Goal: Task Accomplishment & Management: Use online tool/utility

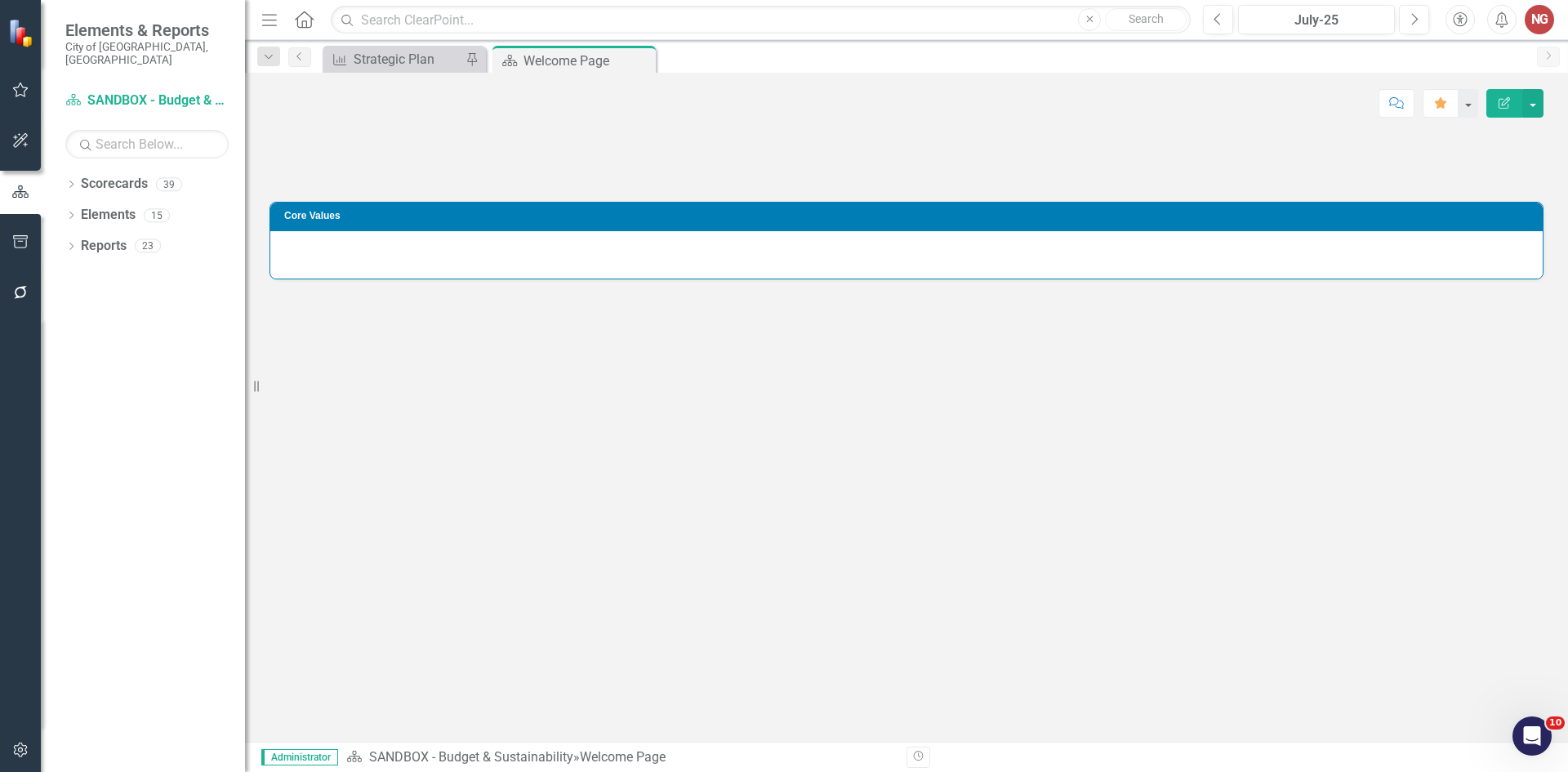
click at [30, 290] on button "button" at bounding box center [21, 292] width 37 height 34
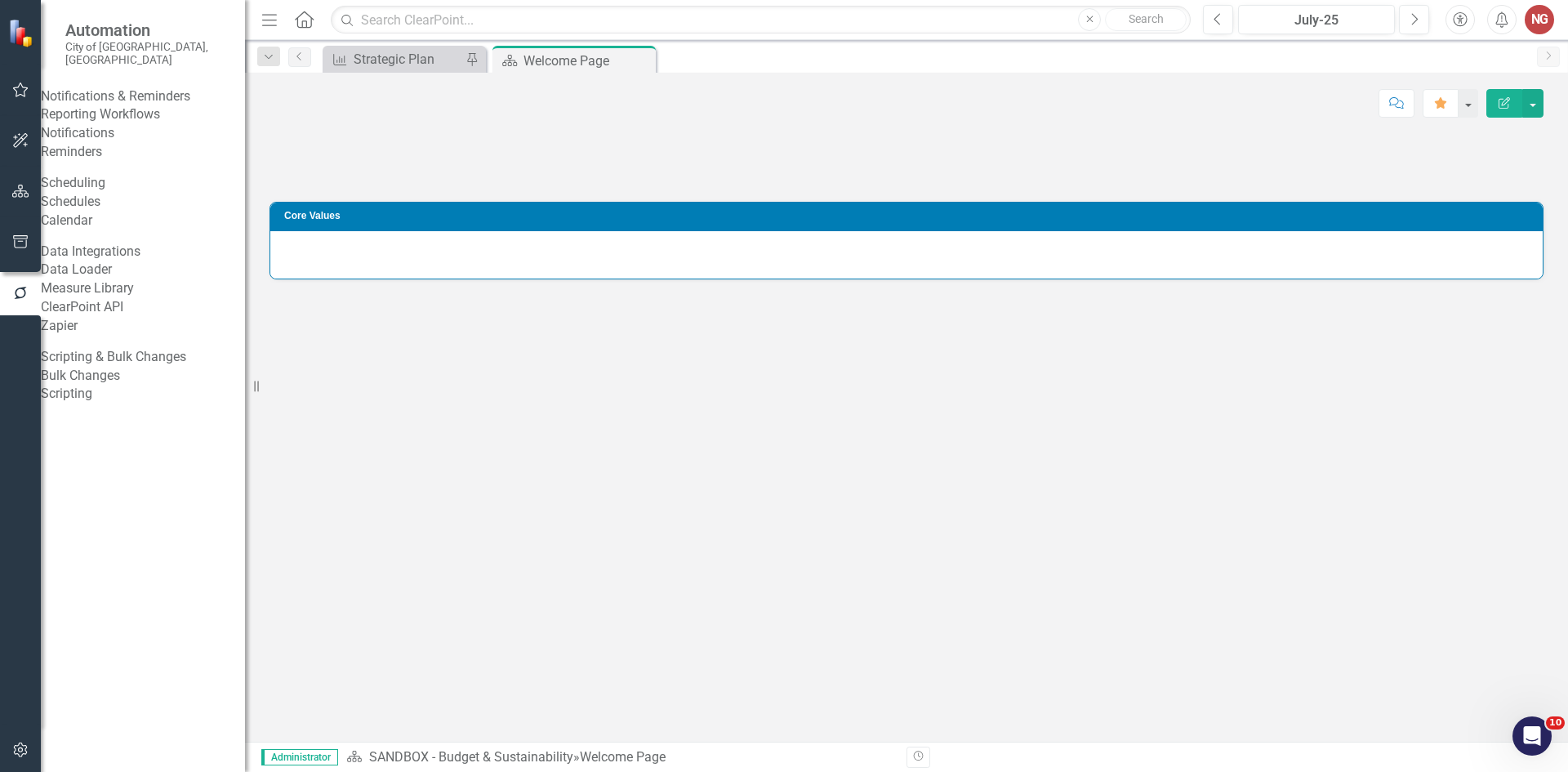
click at [111, 404] on link "Scripting" at bounding box center [142, 394] width 204 height 18
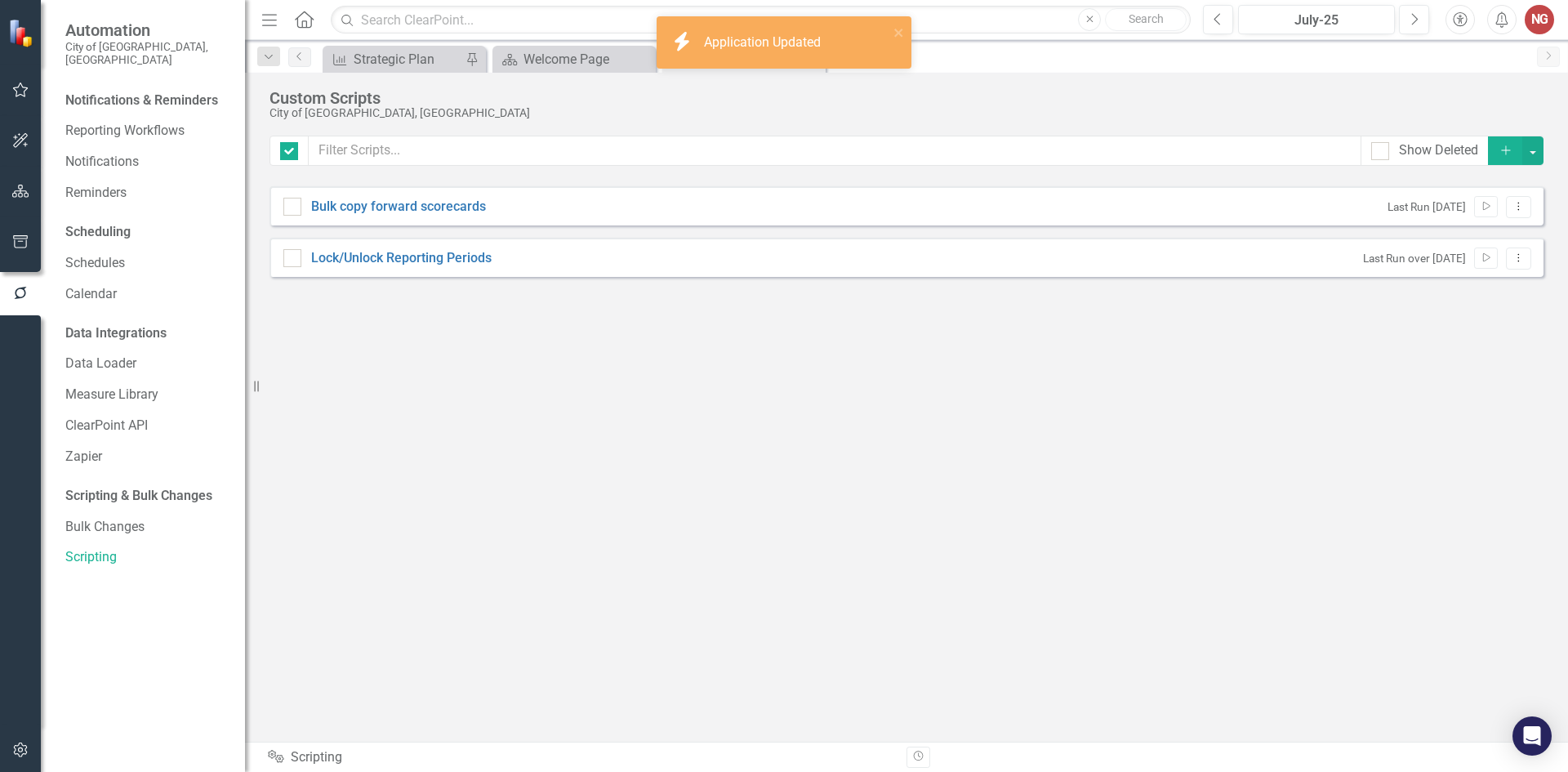
checkbox input "false"
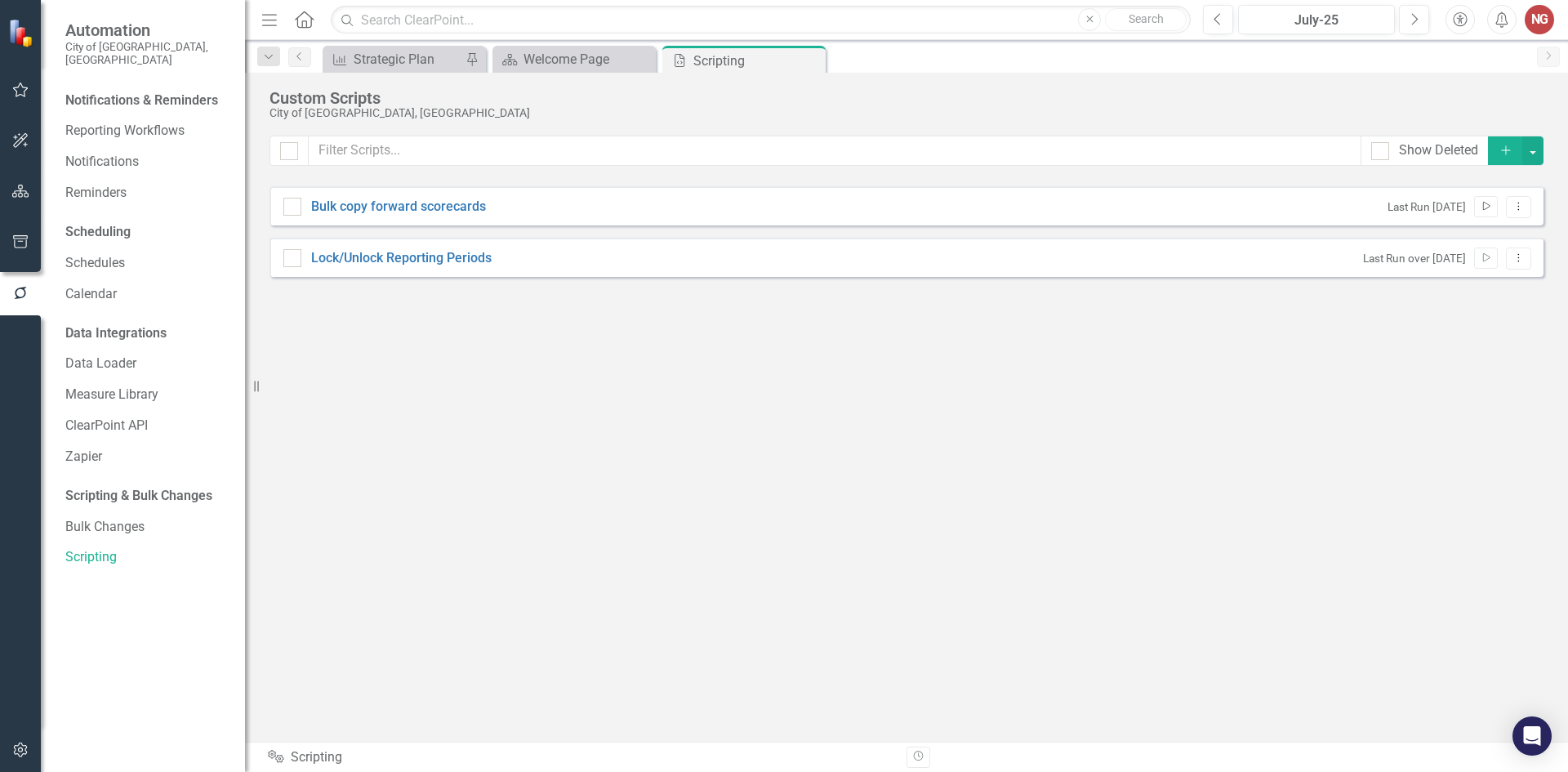
click at [1486, 209] on icon "Run Script" at bounding box center [1485, 207] width 12 height 10
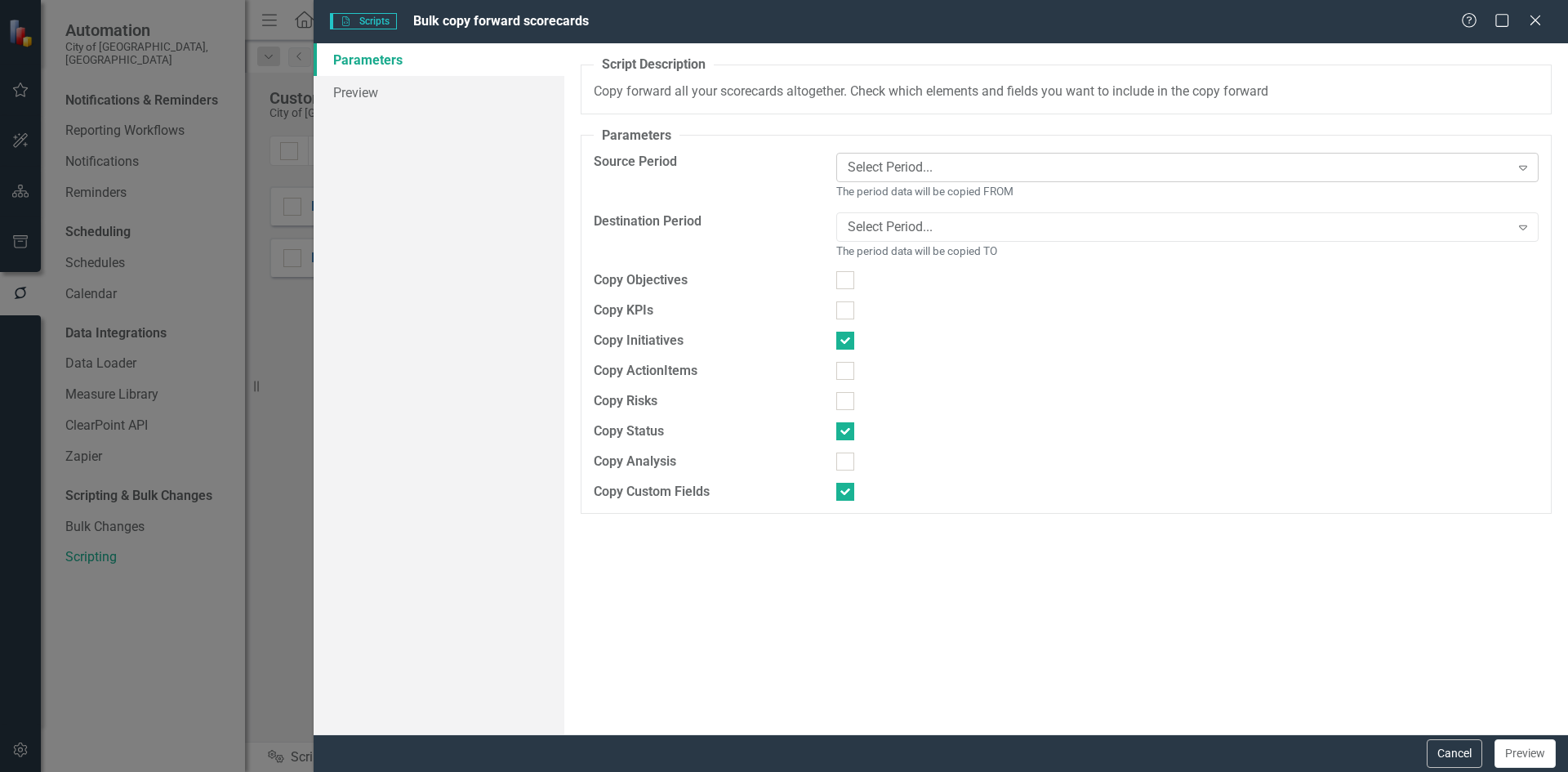
click at [930, 159] on div "Select Period..." at bounding box center [1179, 168] width 662 height 18
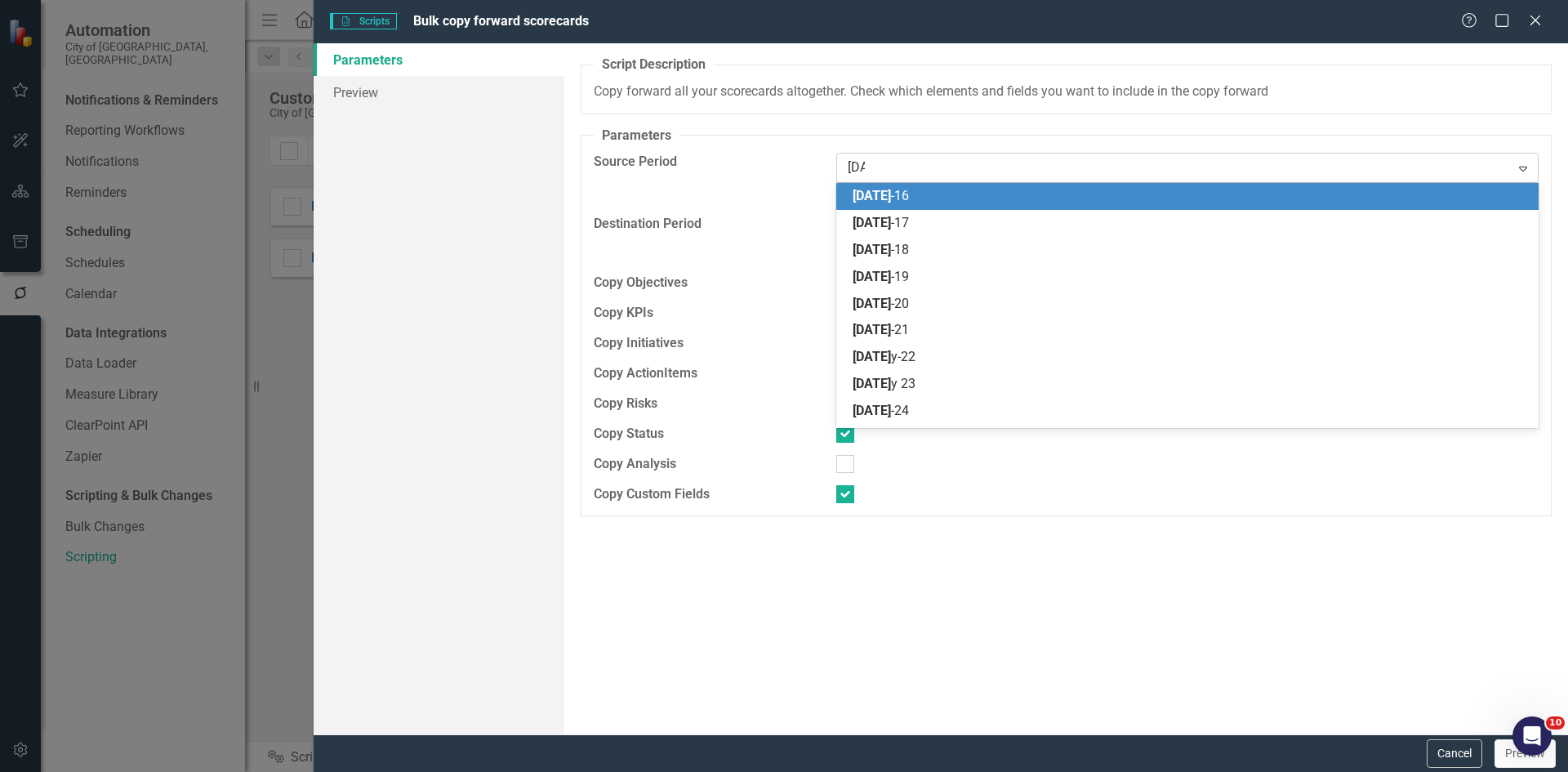
type input "july"
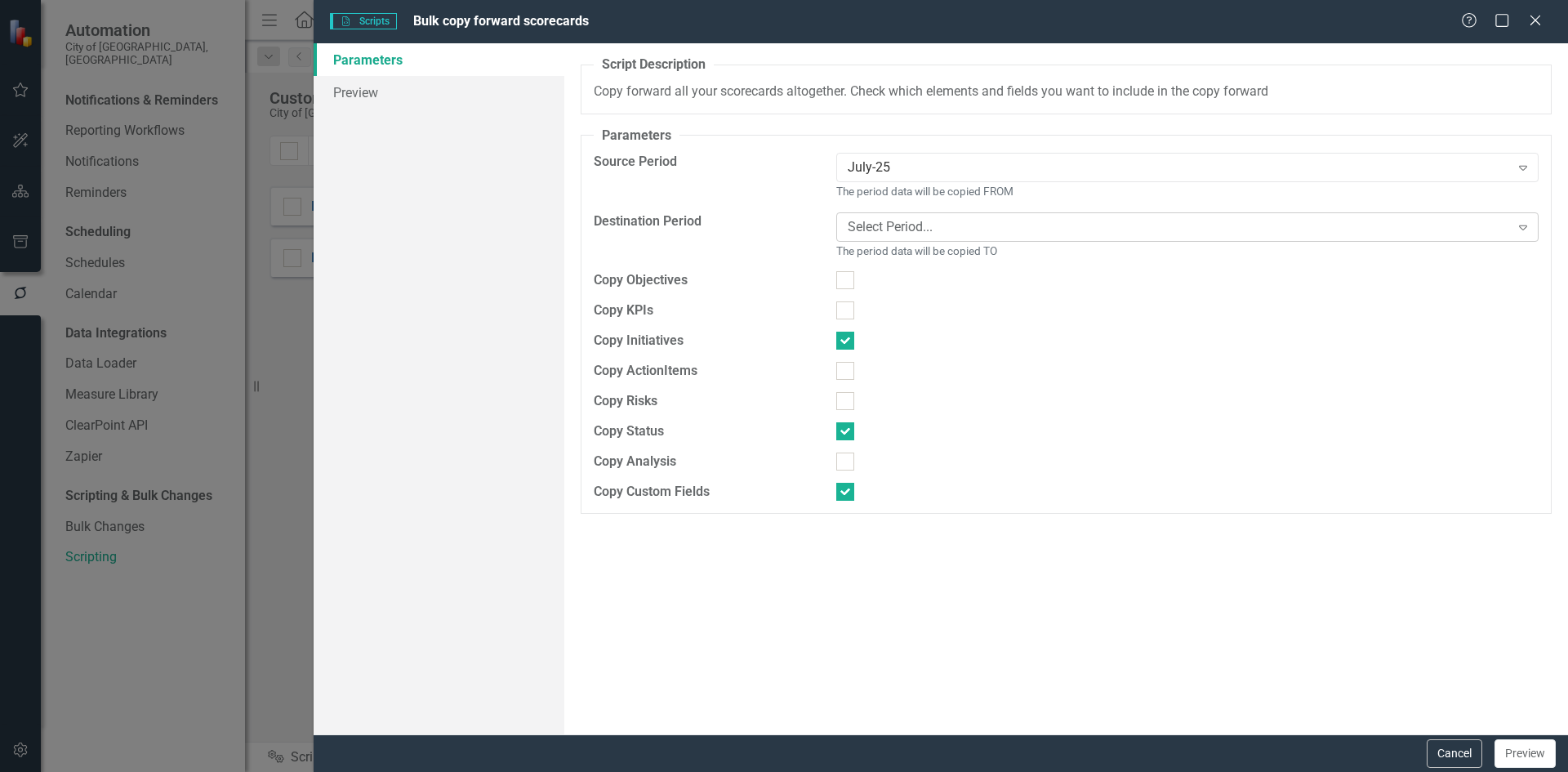
click at [899, 228] on div "Select Period..." at bounding box center [1179, 227] width 662 height 18
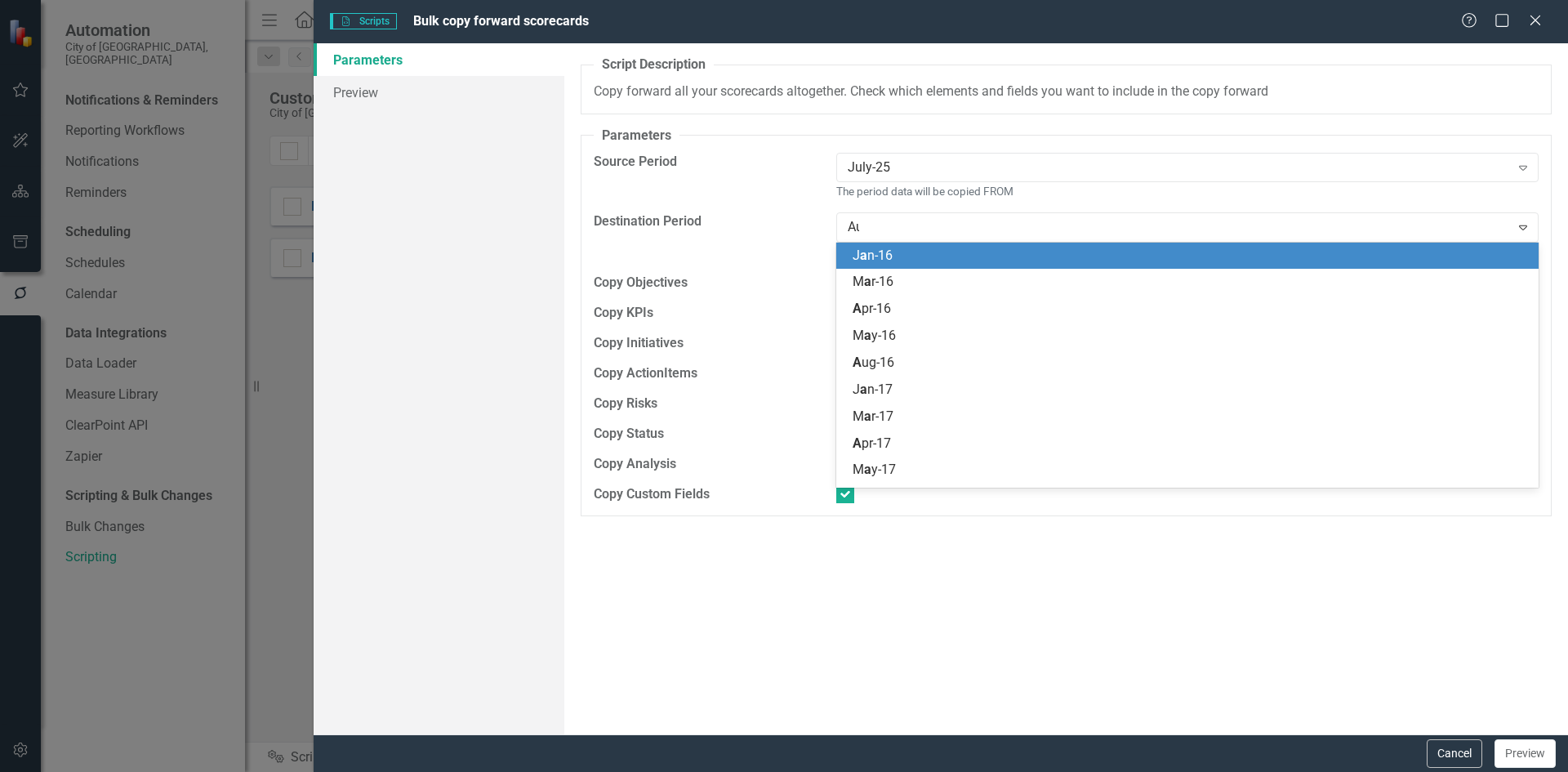
type input "Aug"
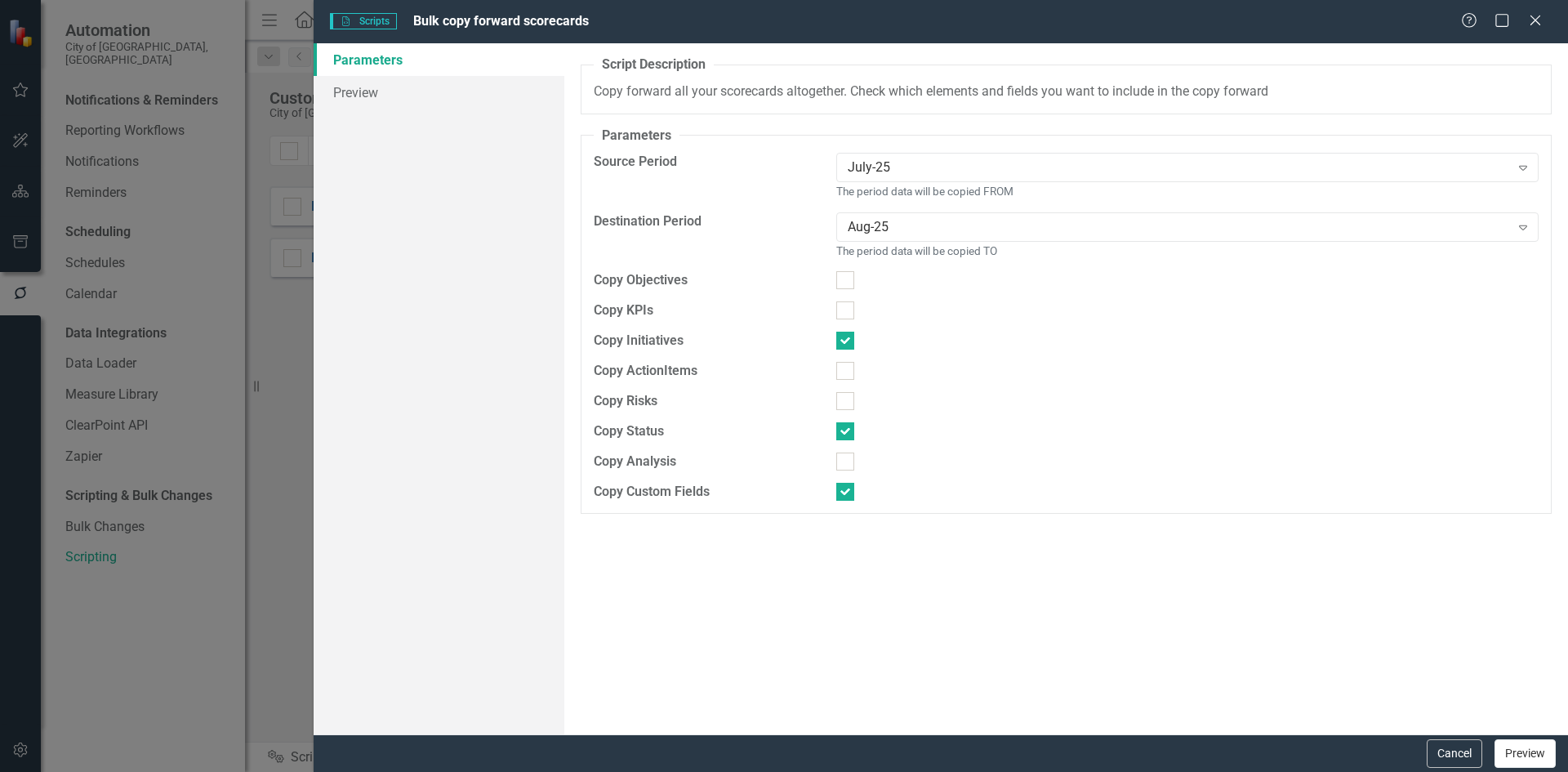
click at [1515, 742] on button "Preview" at bounding box center [1525, 754] width 61 height 29
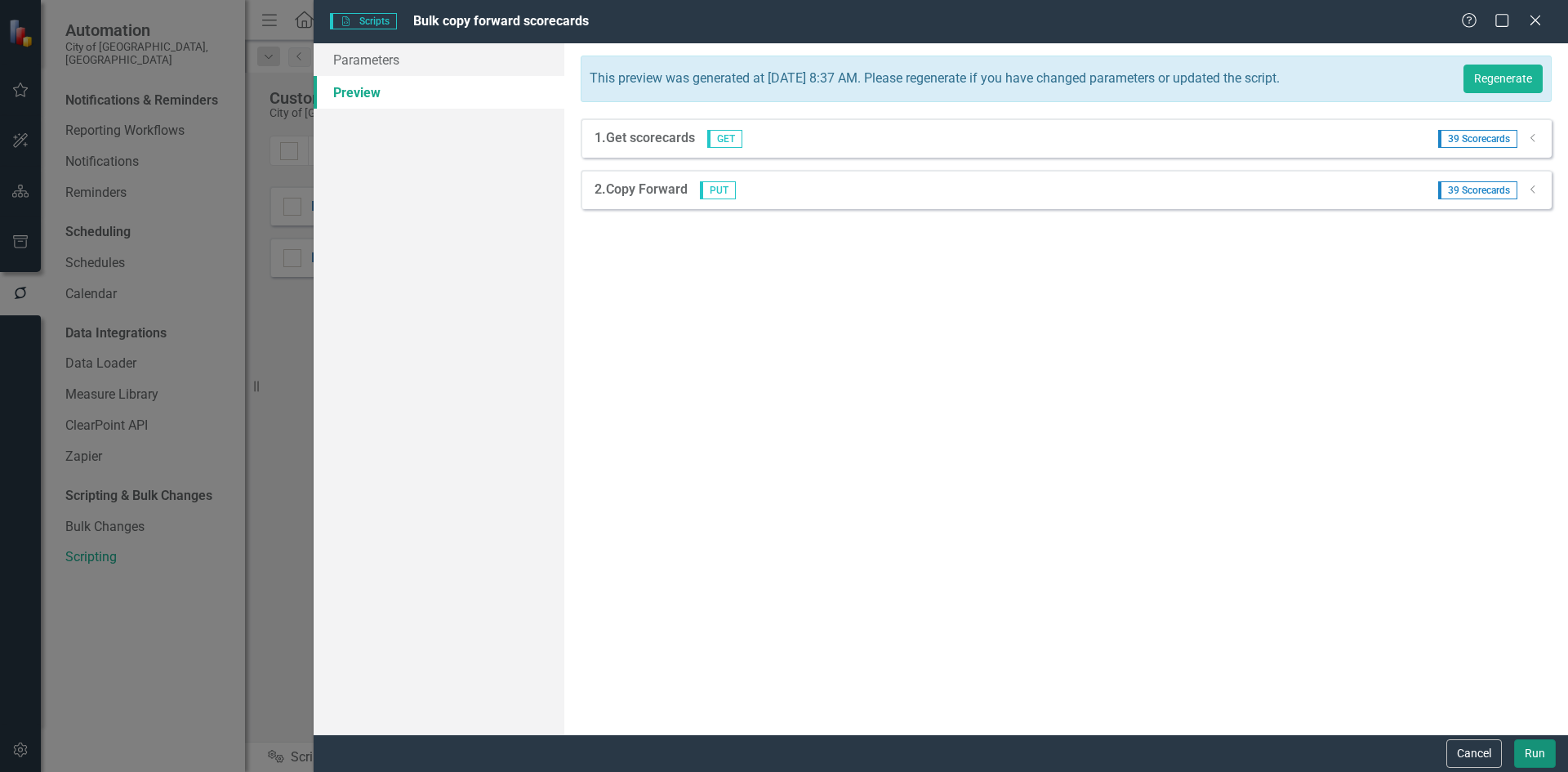
click at [1519, 751] on button "Run" at bounding box center [1534, 754] width 41 height 29
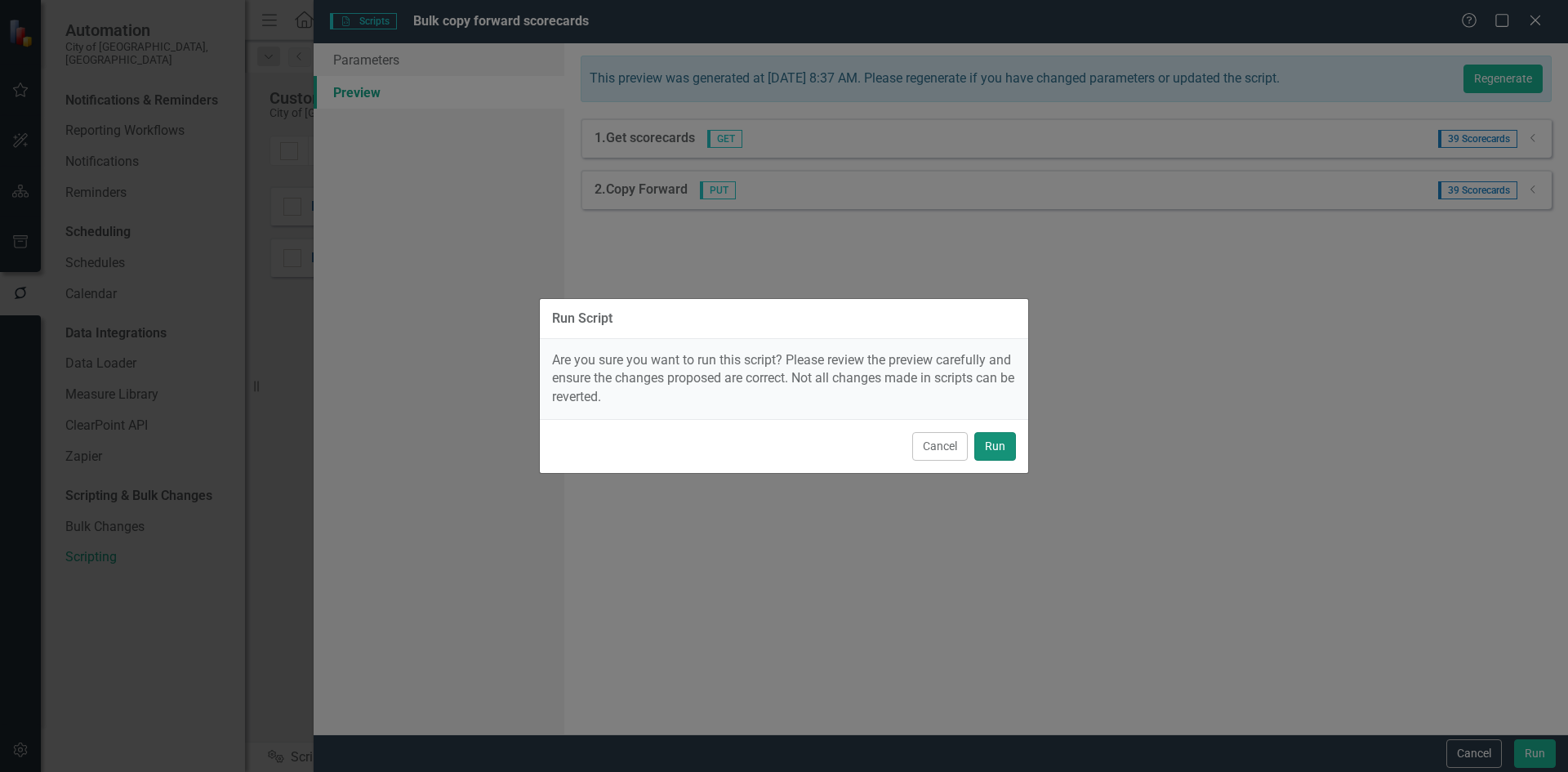
click at [996, 445] on button "Run" at bounding box center [995, 446] width 41 height 29
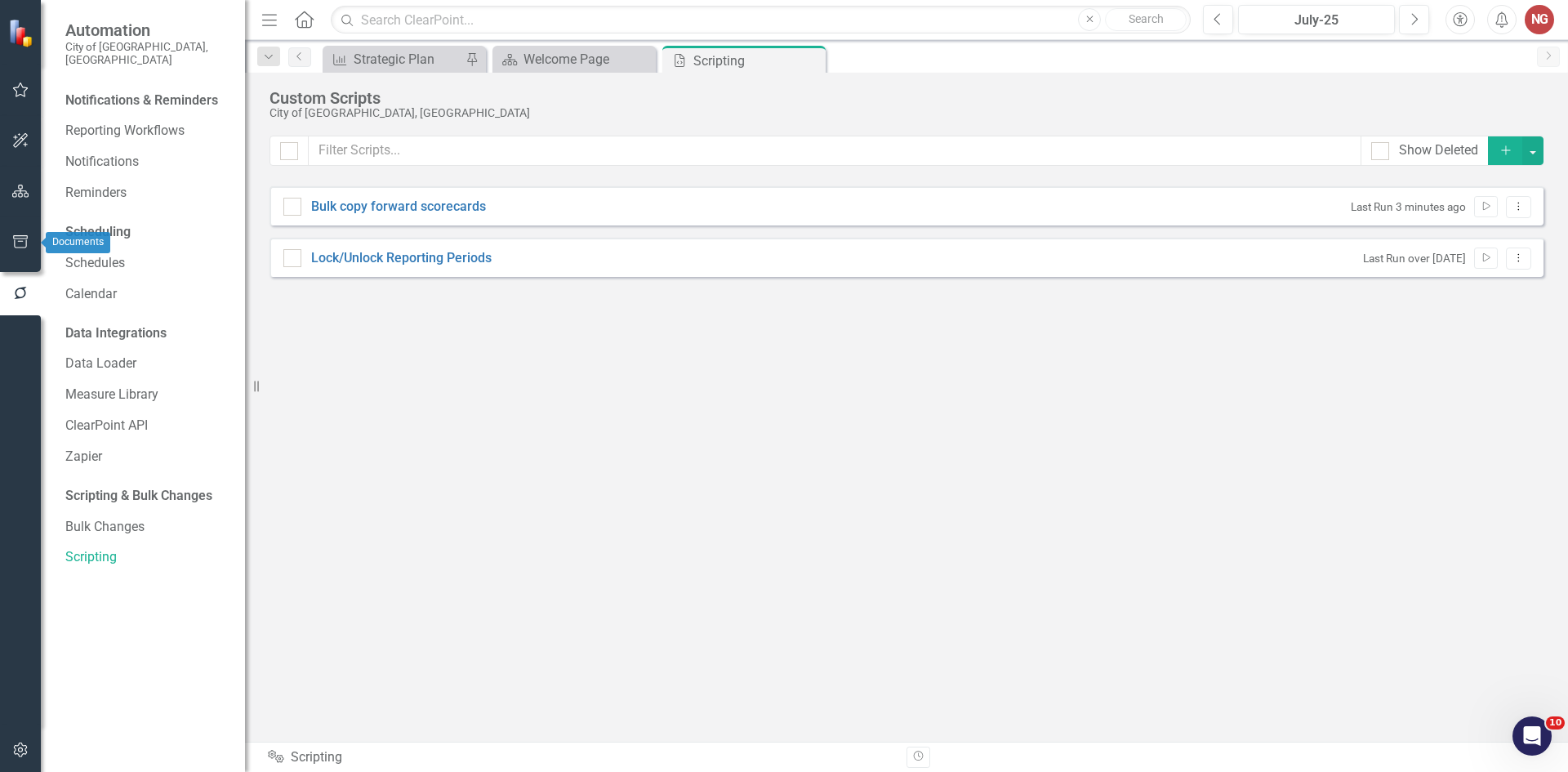
click at [18, 242] on icon "button" at bounding box center [20, 242] width 18 height 13
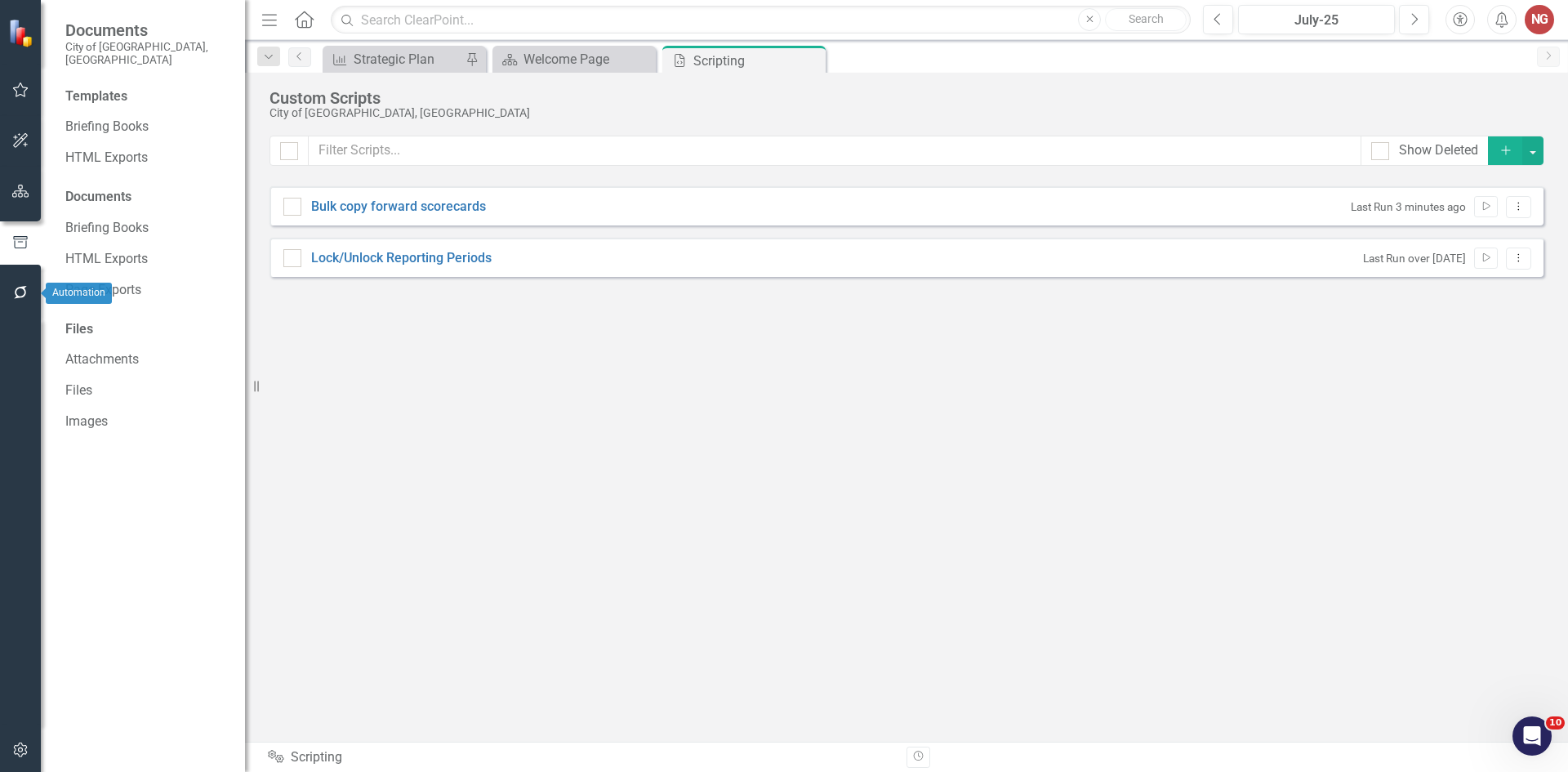
click at [10, 287] on button "button" at bounding box center [21, 292] width 37 height 34
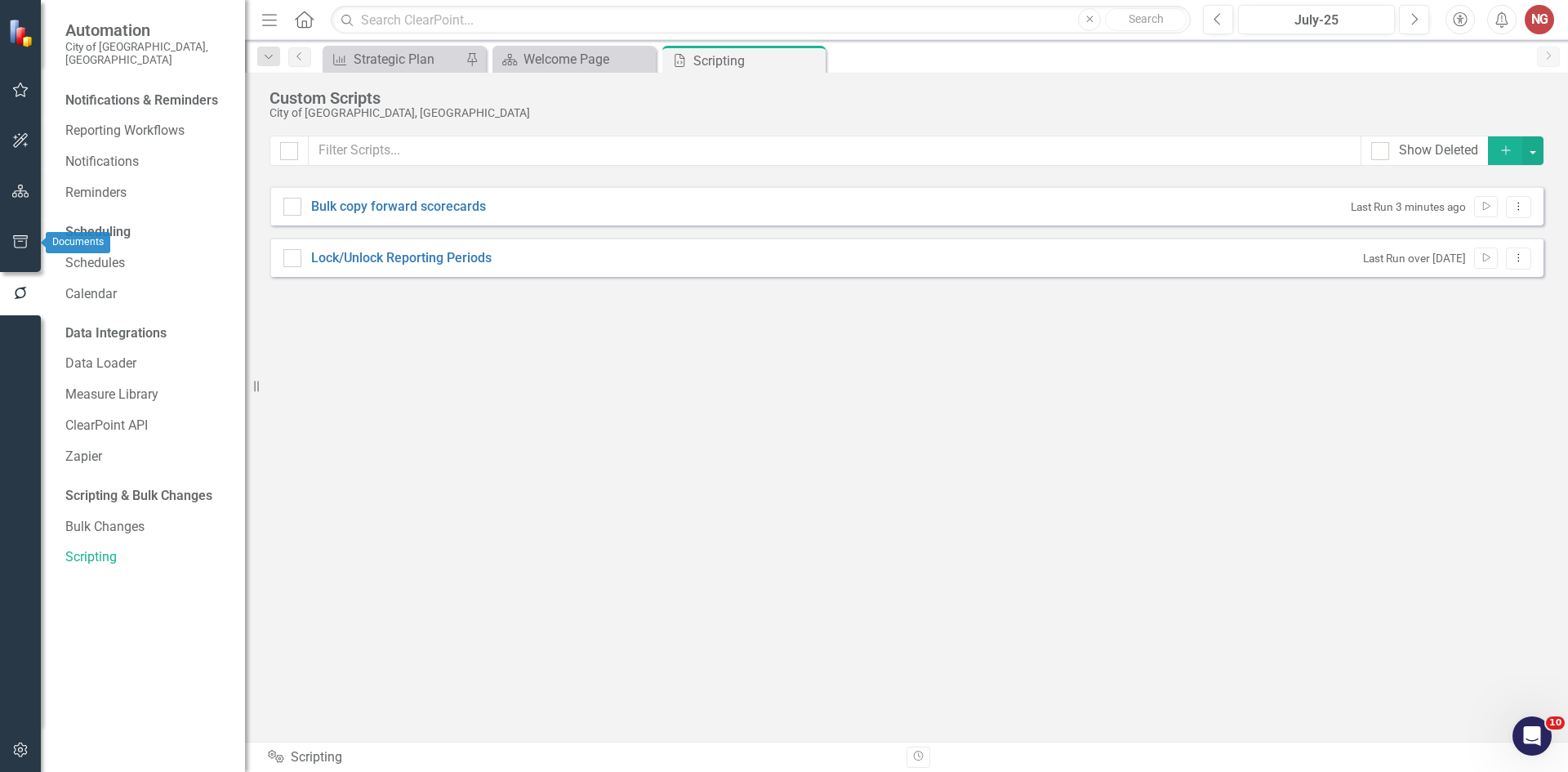
click at [32, 236] on button "button" at bounding box center [21, 242] width 37 height 34
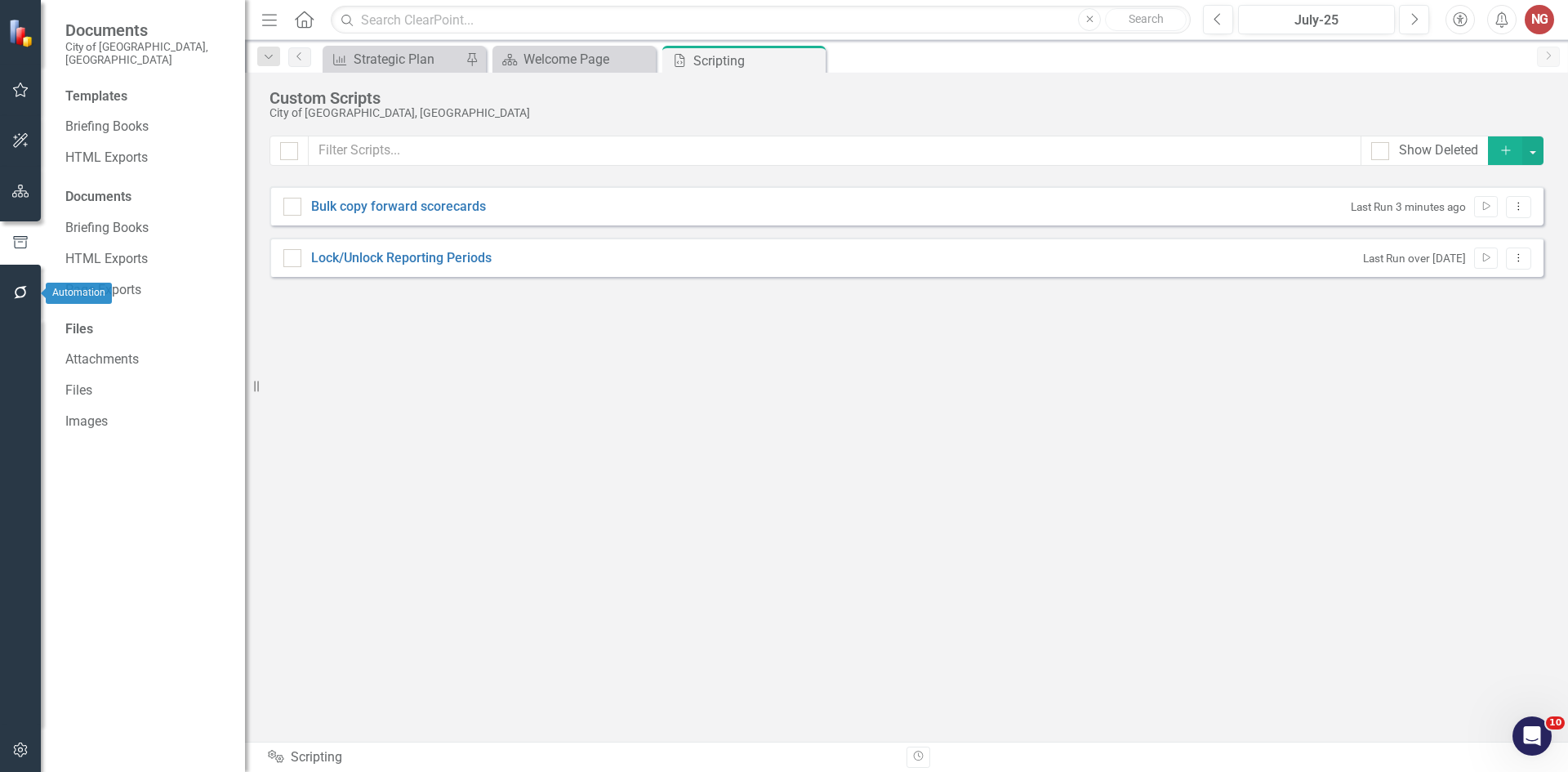
click at [18, 290] on icon "button" at bounding box center [20, 292] width 13 height 13
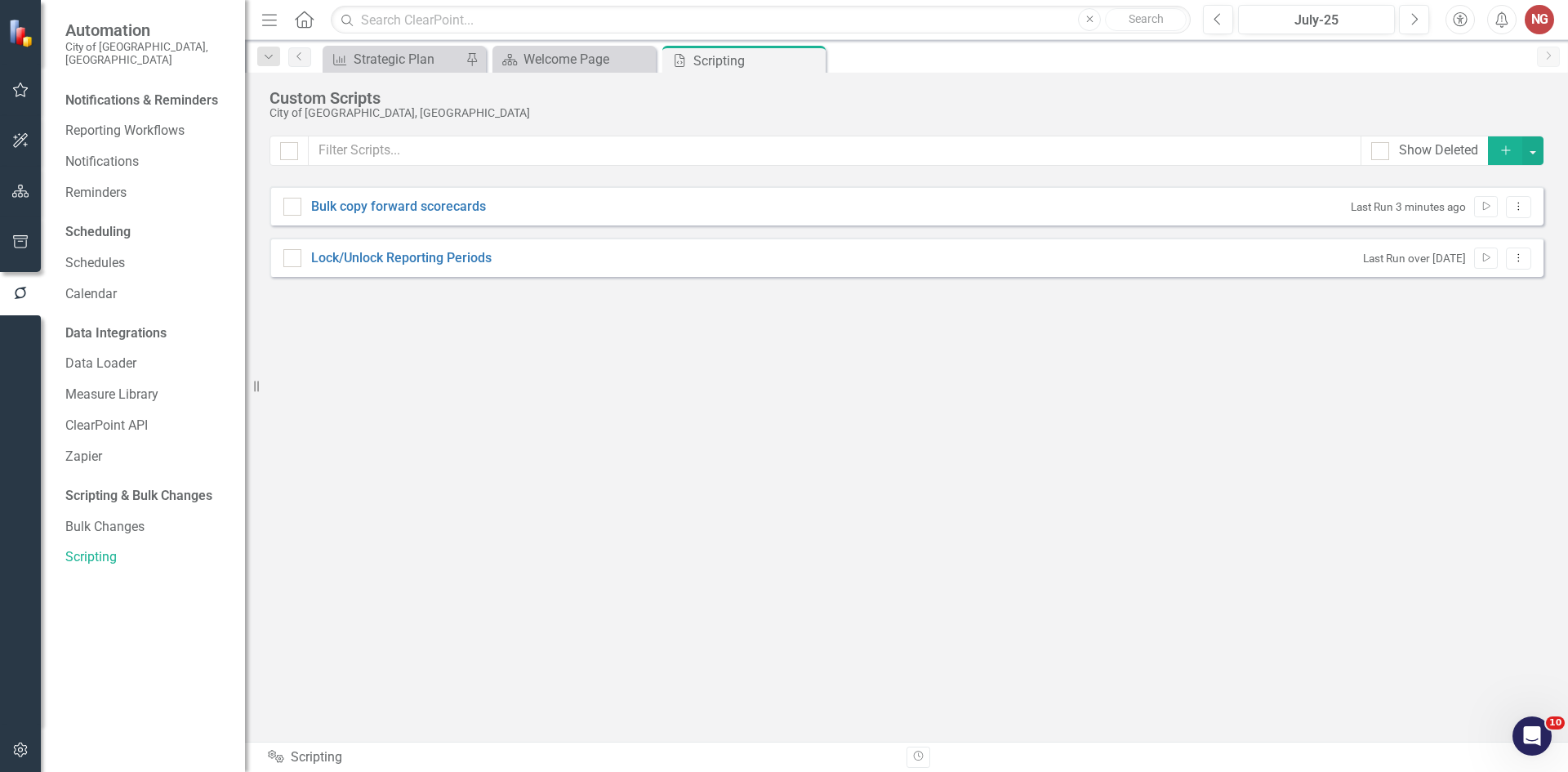
click at [12, 747] on icon "button" at bounding box center [20, 750] width 18 height 13
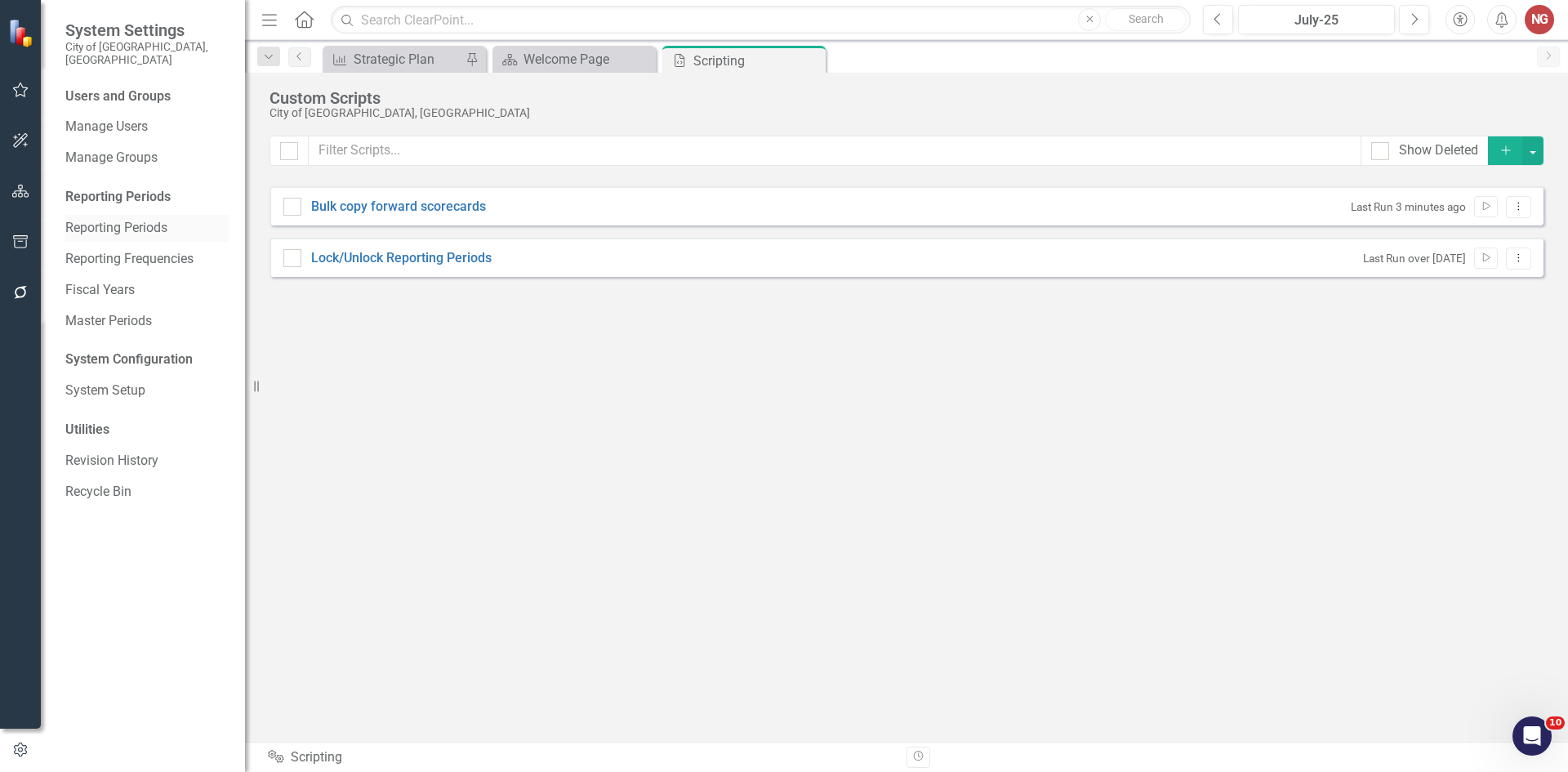
click at [123, 219] on link "Reporting Periods" at bounding box center [147, 228] width 163 height 18
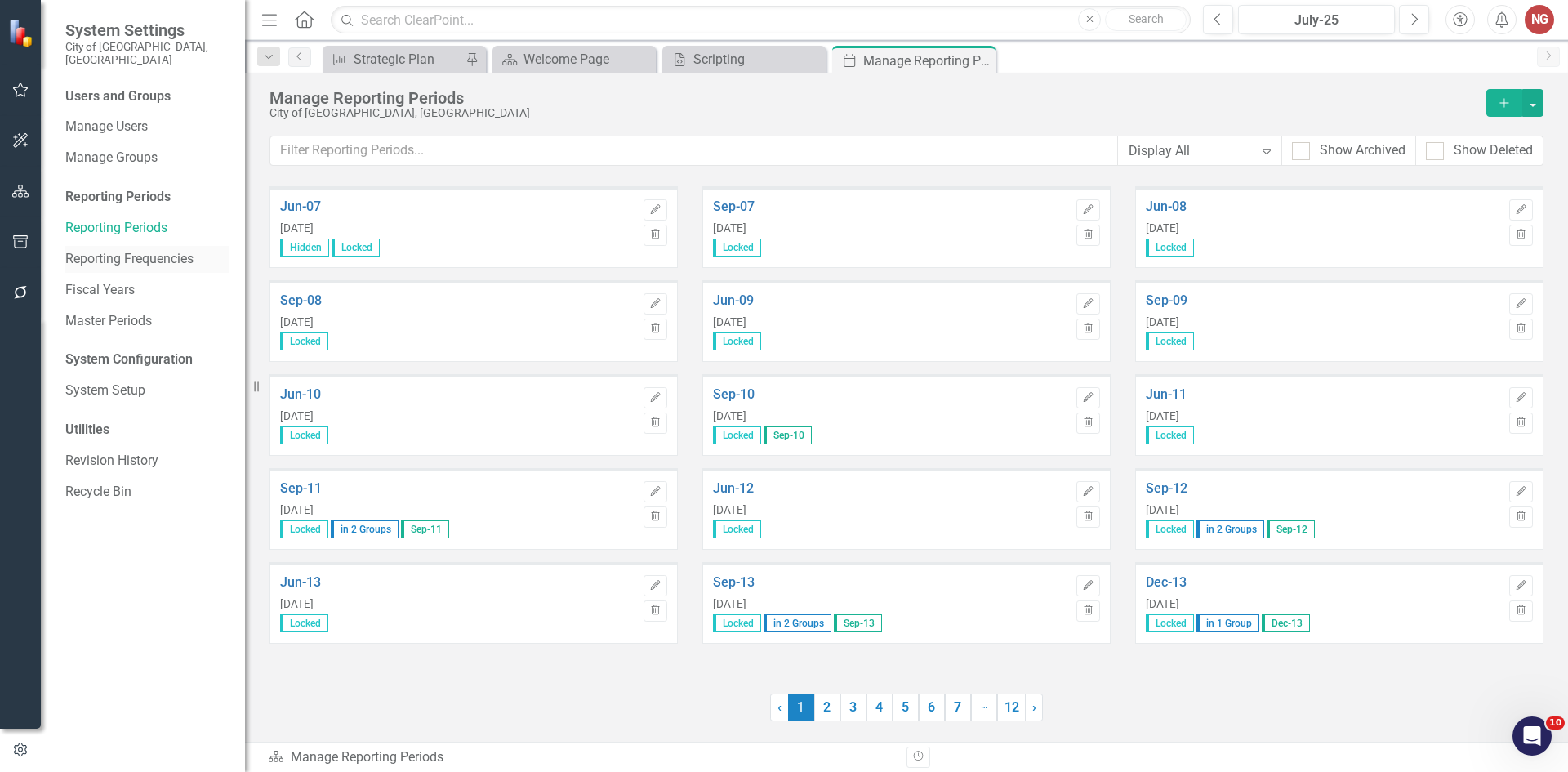
click at [154, 250] on link "Reporting Frequencies" at bounding box center [147, 259] width 163 height 18
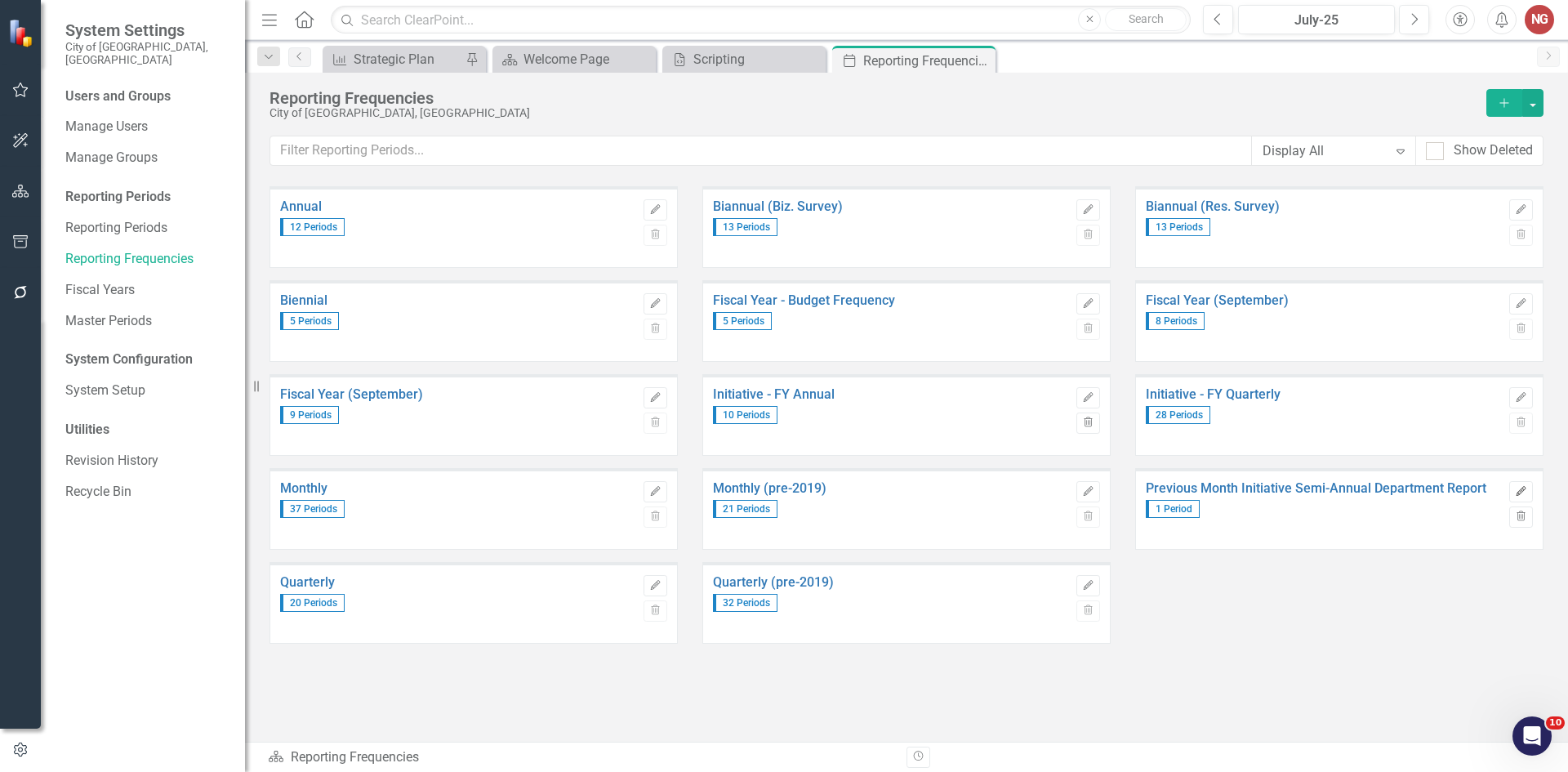
click at [1521, 493] on icon "Edit" at bounding box center [1520, 492] width 12 height 10
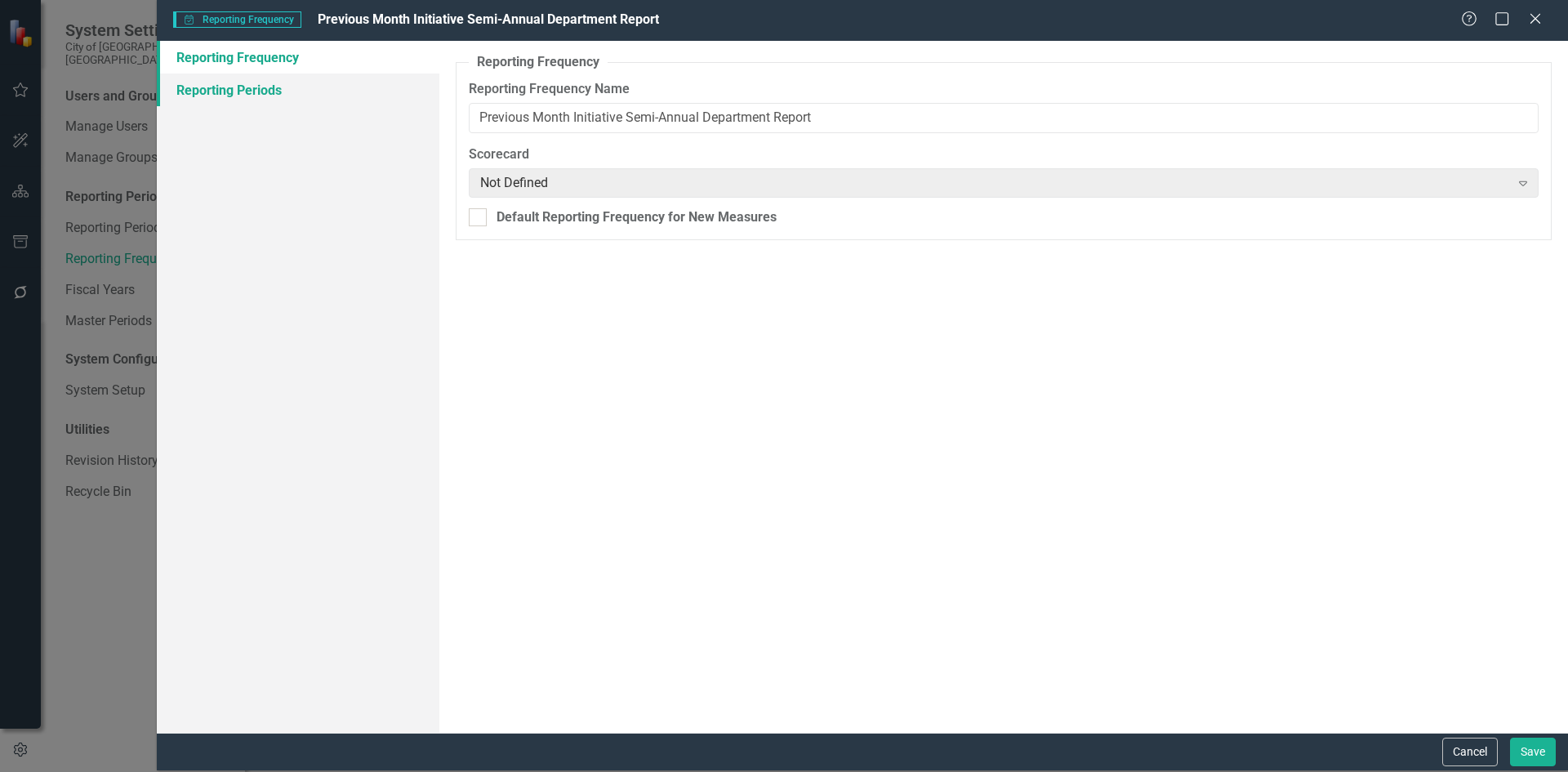
click at [264, 94] on link "Reporting Periods" at bounding box center [298, 89] width 283 height 32
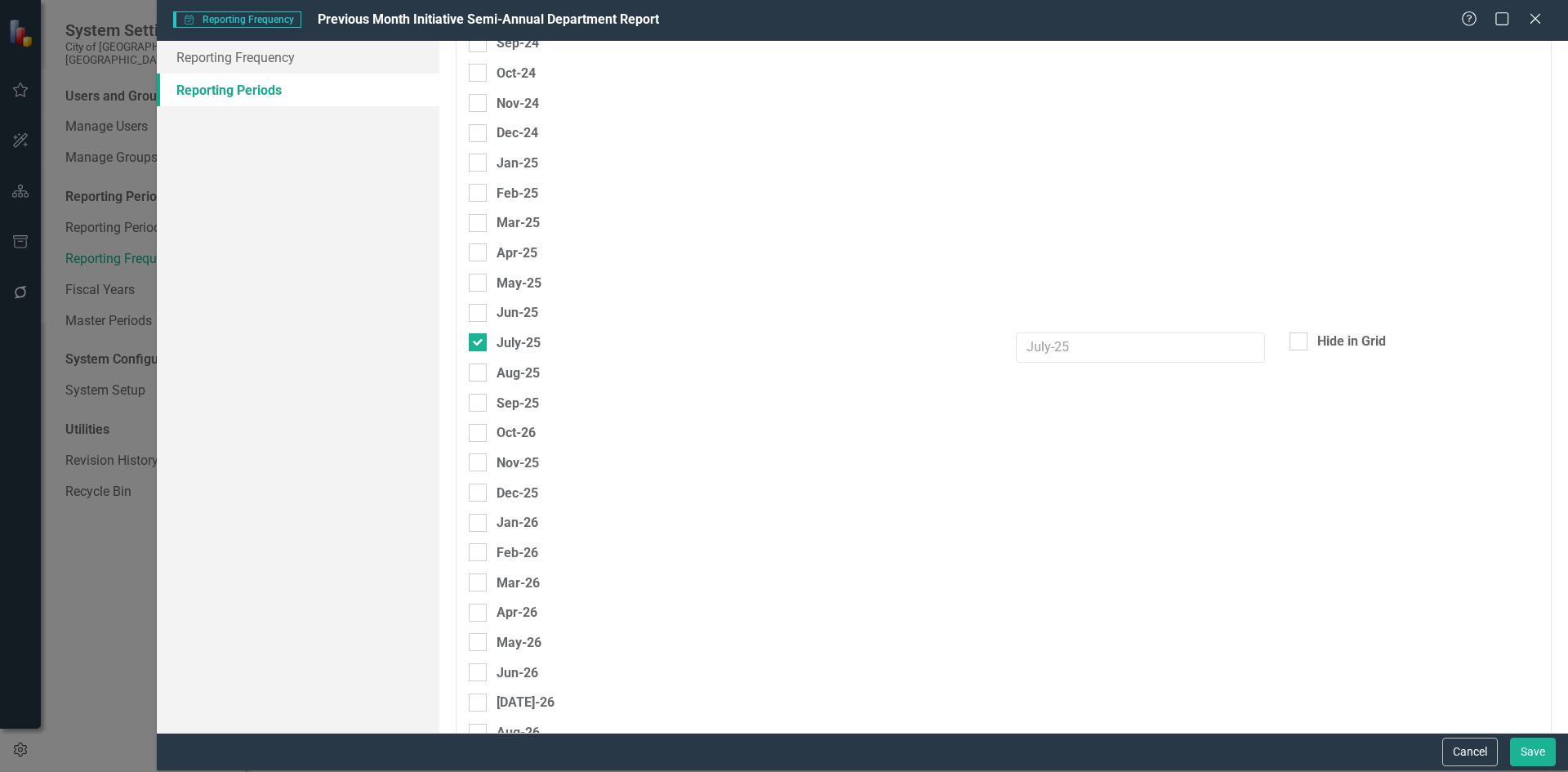
scroll to position [3674, 0]
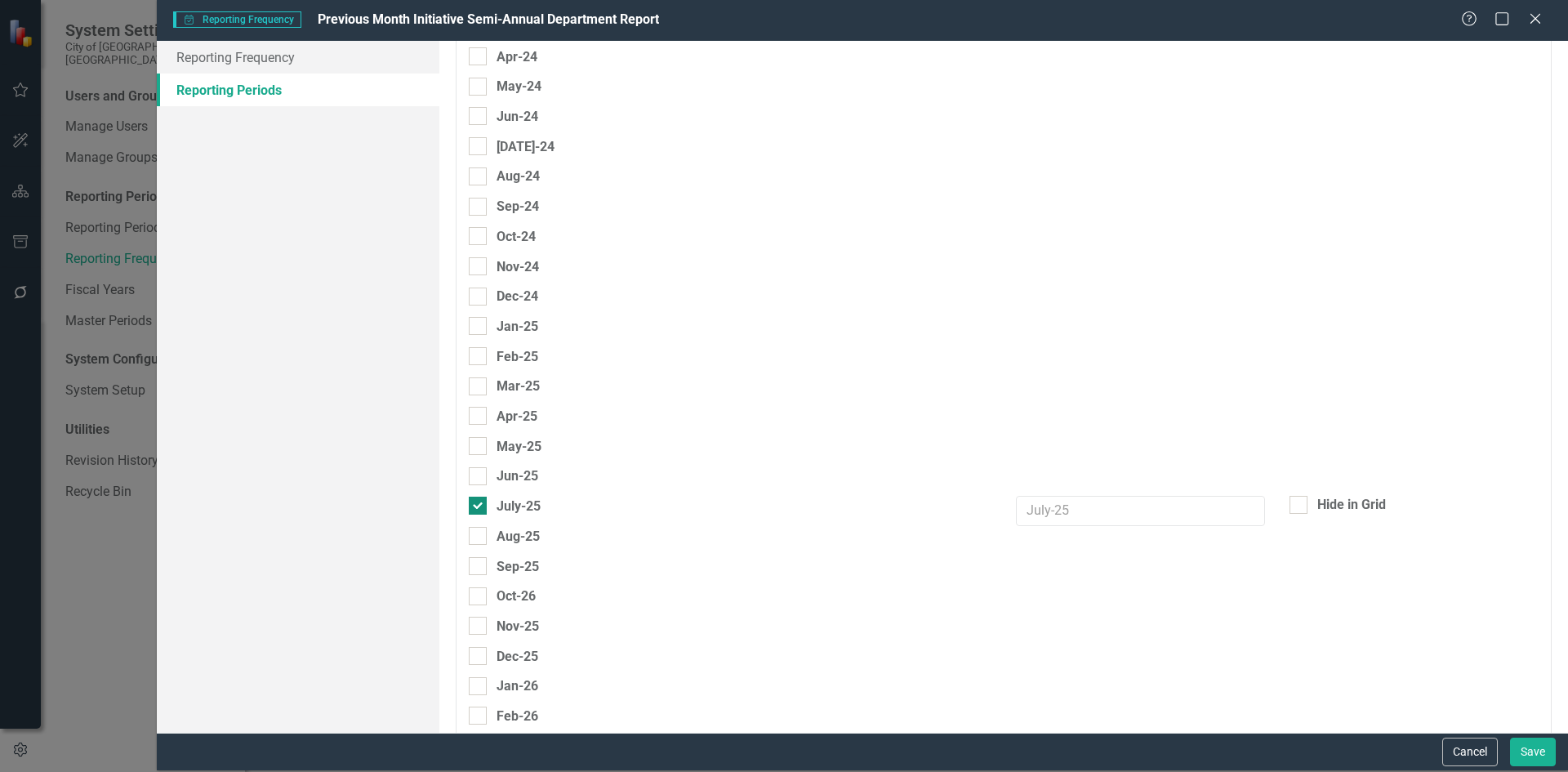
click at [479, 505] on div at bounding box center [477, 505] width 18 height 18
click at [479, 505] on input "July-25" at bounding box center [474, 503] width 11 height 11
checkbox input "false"
click at [469, 529] on input "Aug-25" at bounding box center [474, 532] width 11 height 11
checkbox input "true"
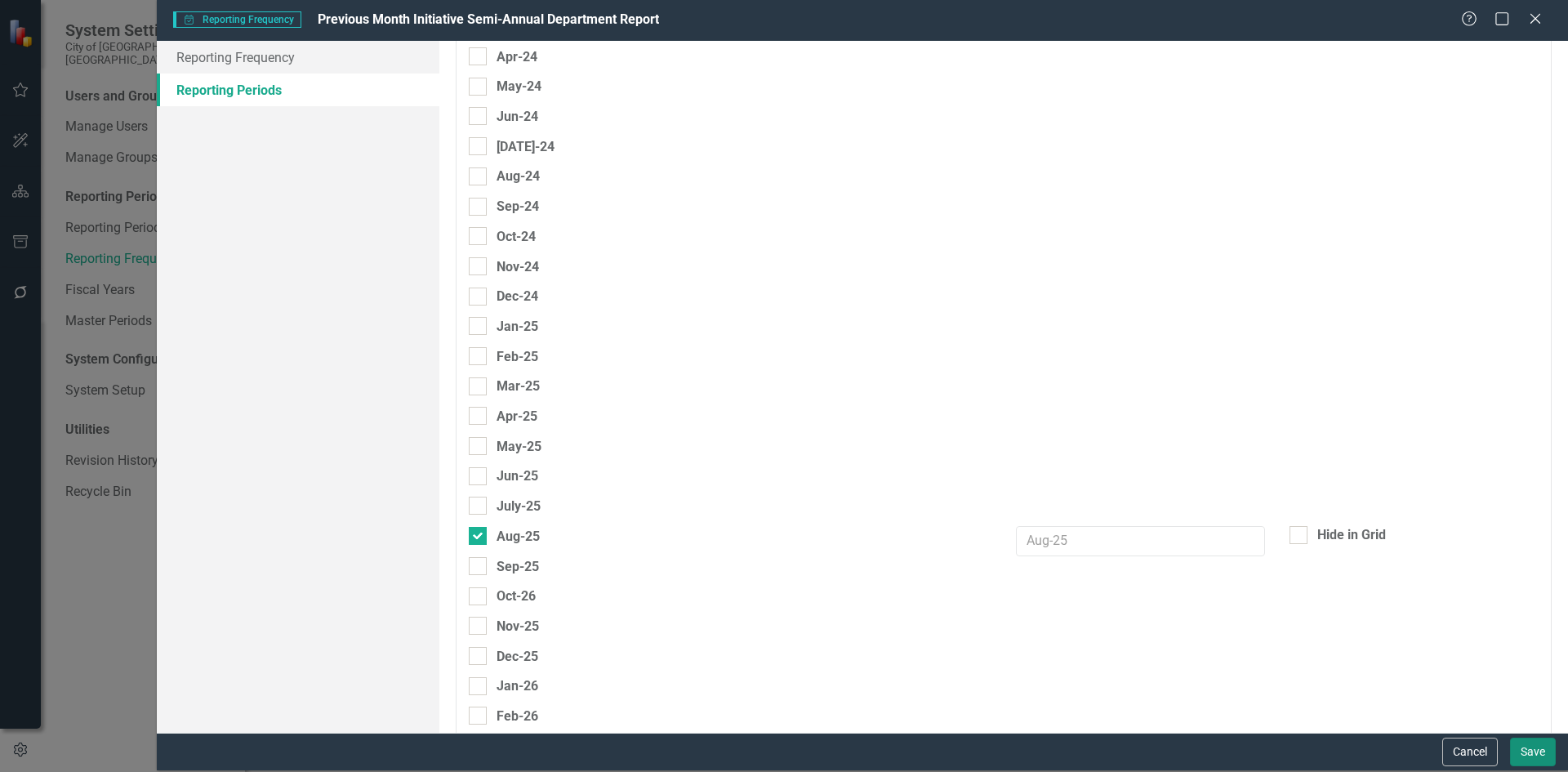
click at [1521, 748] on button "Save" at bounding box center [1533, 752] width 46 height 29
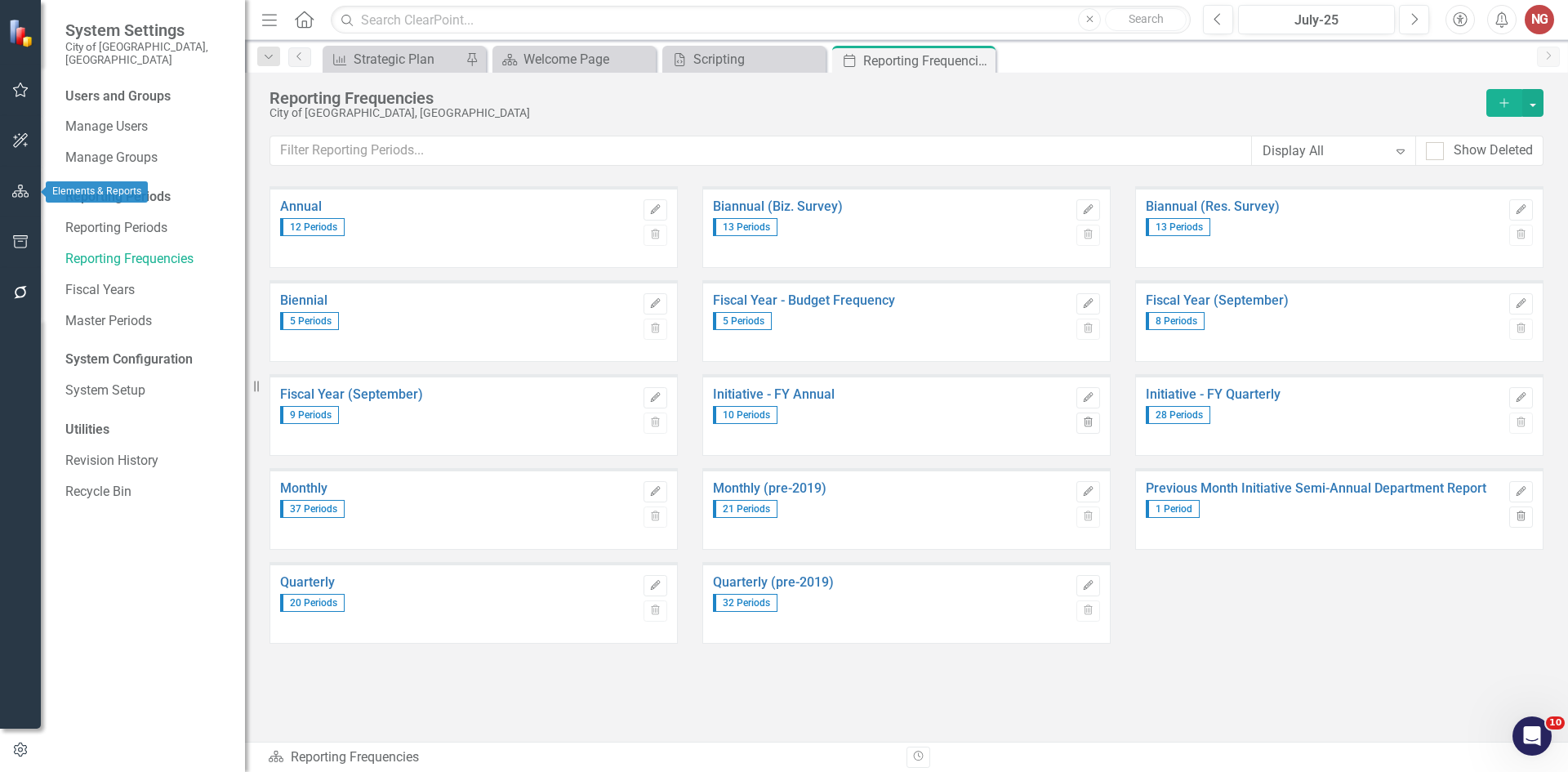
click at [5, 190] on button "button" at bounding box center [21, 192] width 37 height 34
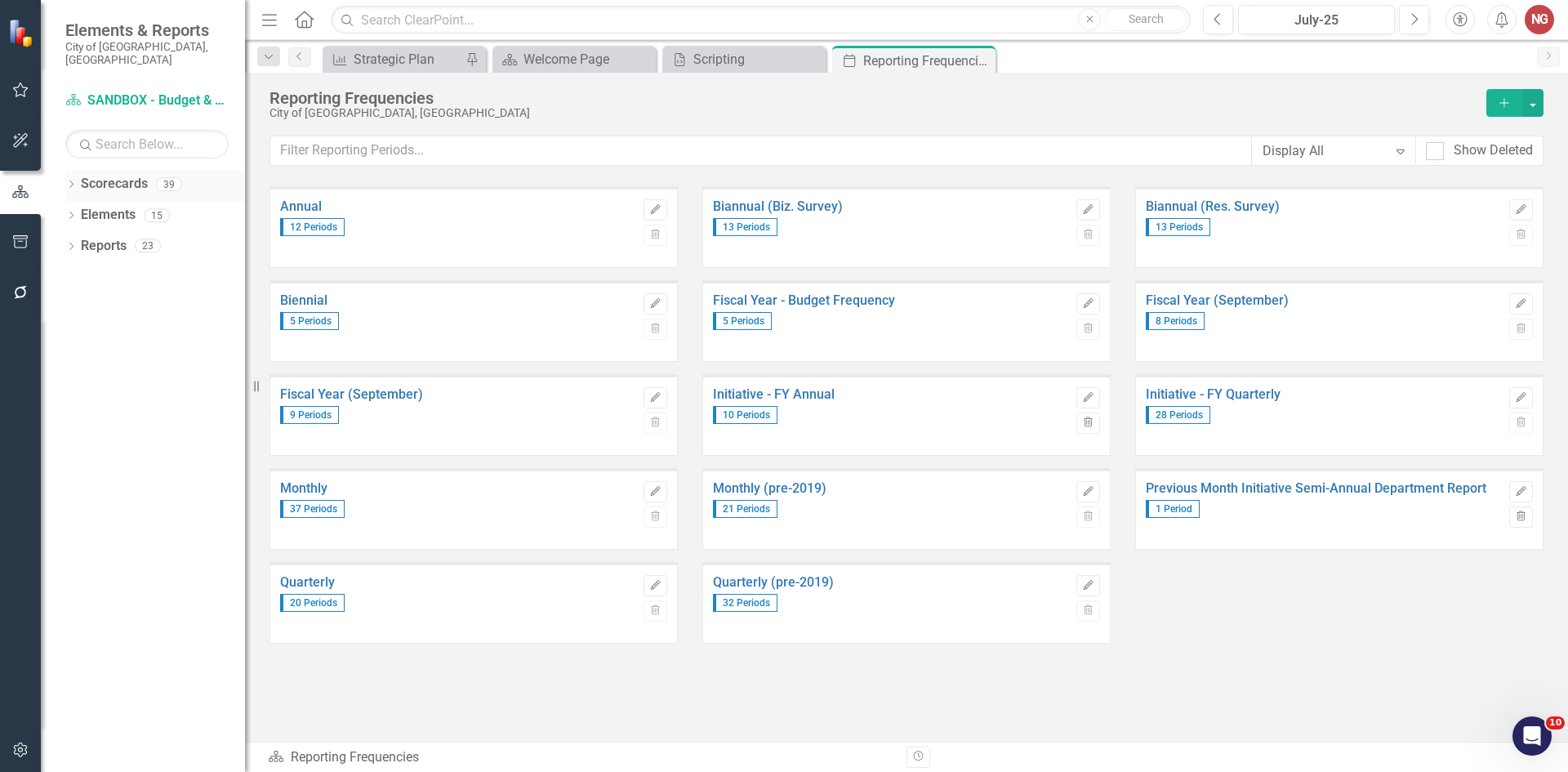
click at [68, 182] on icon "Dropdown" at bounding box center [71, 186] width 11 height 9
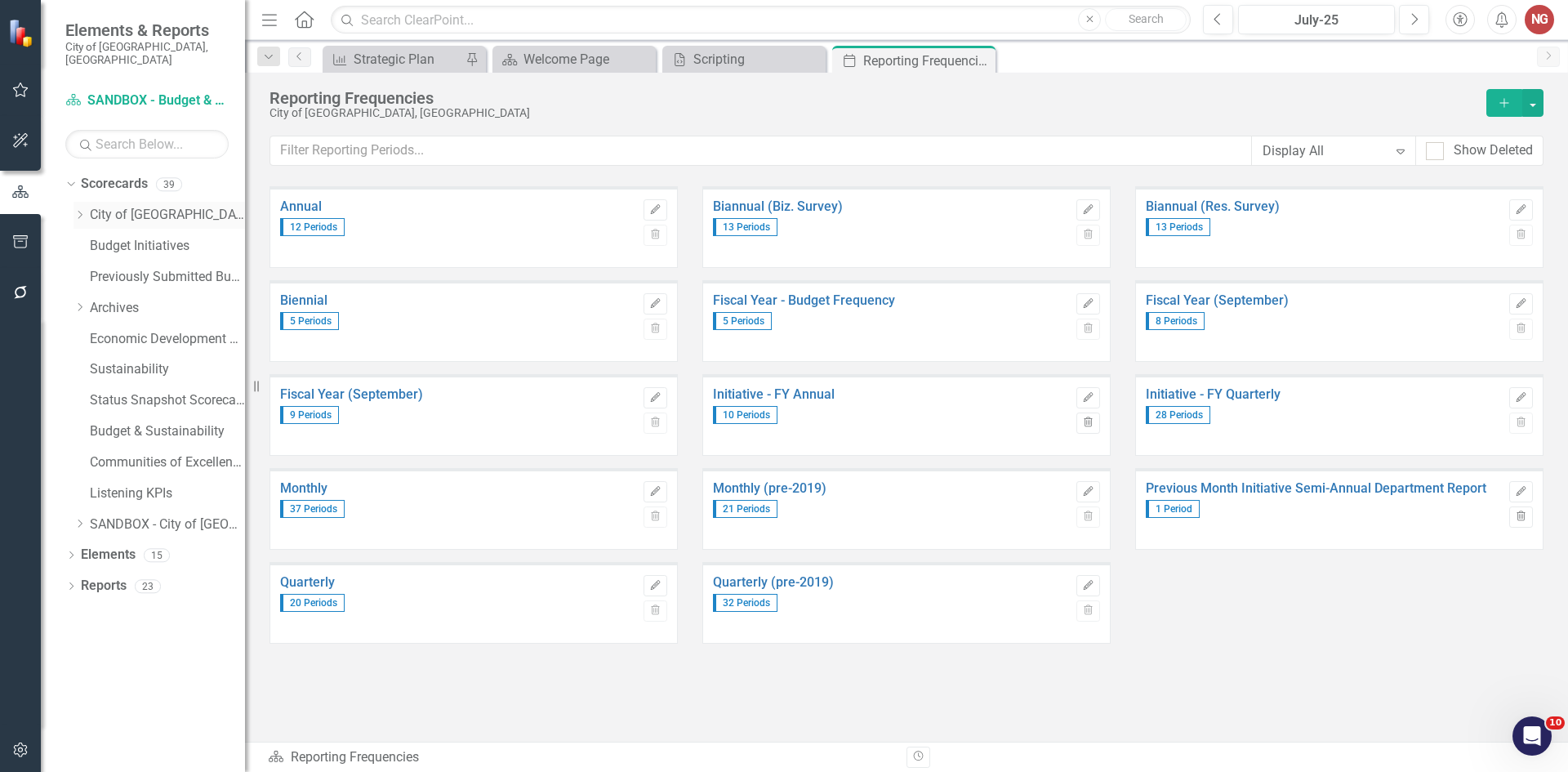
click at [77, 210] on icon "Dropdown" at bounding box center [79, 215] width 12 height 10
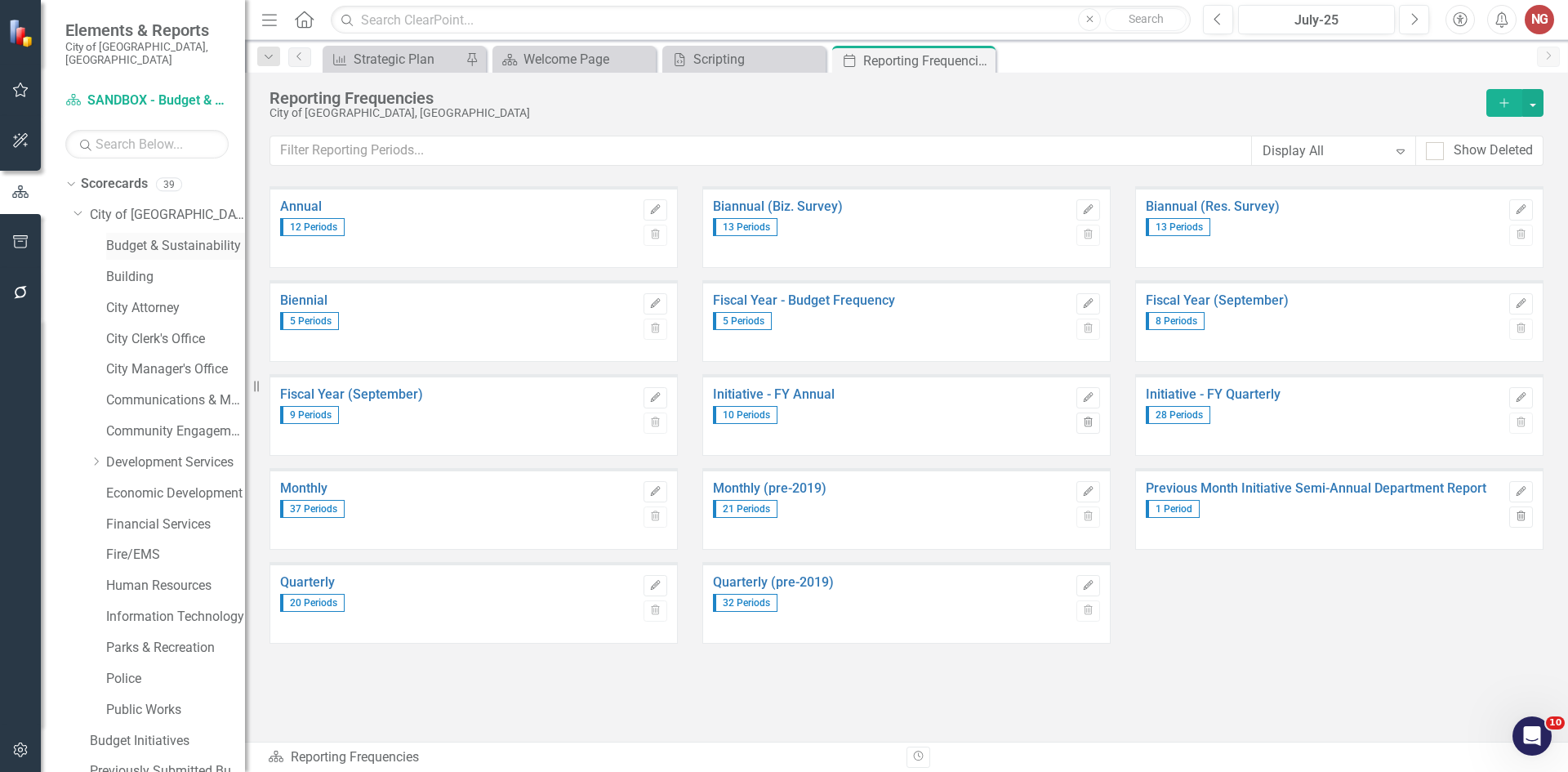
click at [140, 237] on link "Budget & Sustainability" at bounding box center [175, 246] width 139 height 18
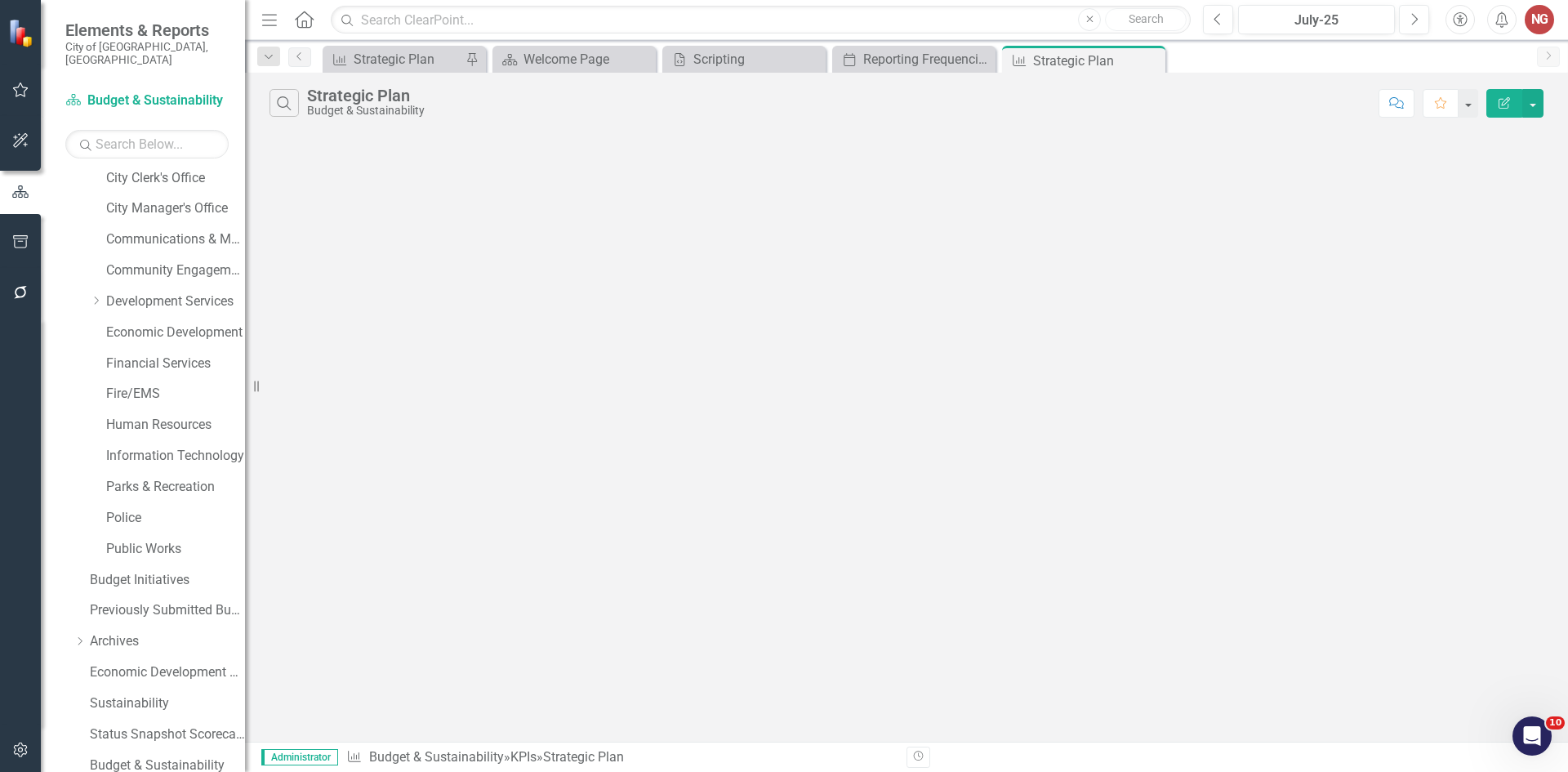
scroll to position [313, 0]
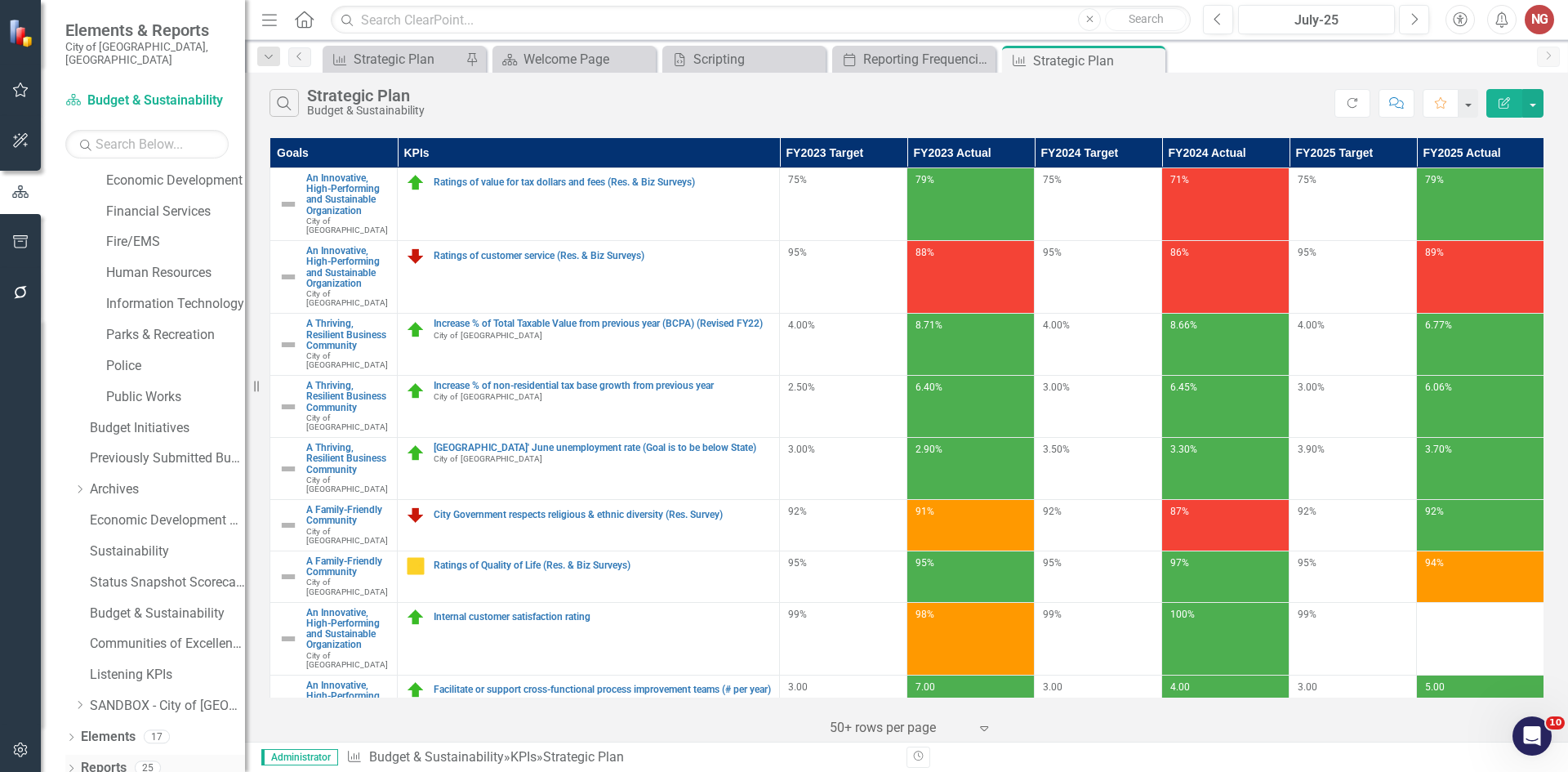
click at [79, 755] on div "Dropdown Reports 25" at bounding box center [155, 771] width 180 height 31
click at [76, 755] on div "Dropdown Reports 25" at bounding box center [155, 771] width 180 height 31
click at [72, 766] on icon "Dropdown" at bounding box center [71, 770] width 11 height 9
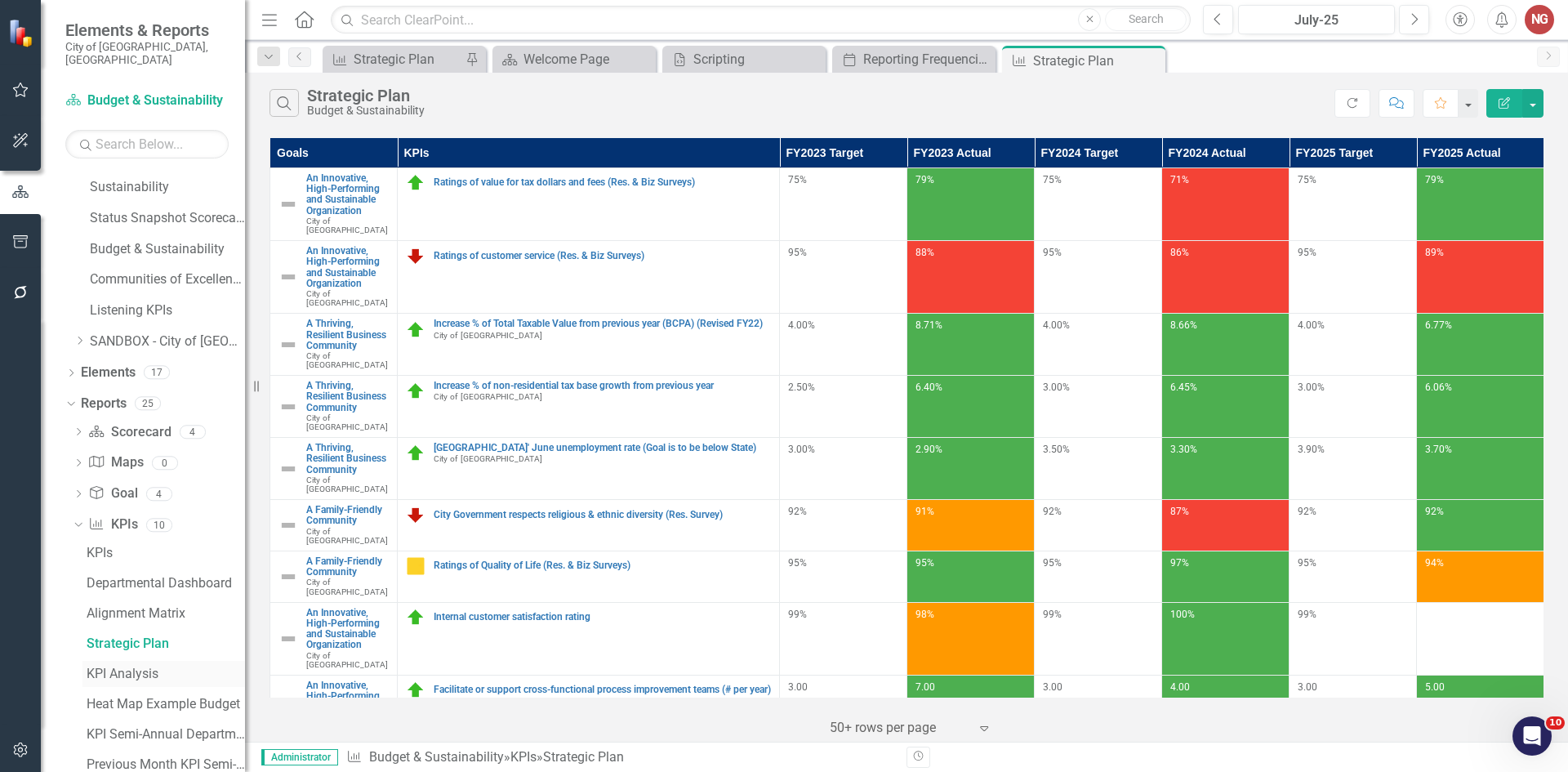
scroll to position [820, 0]
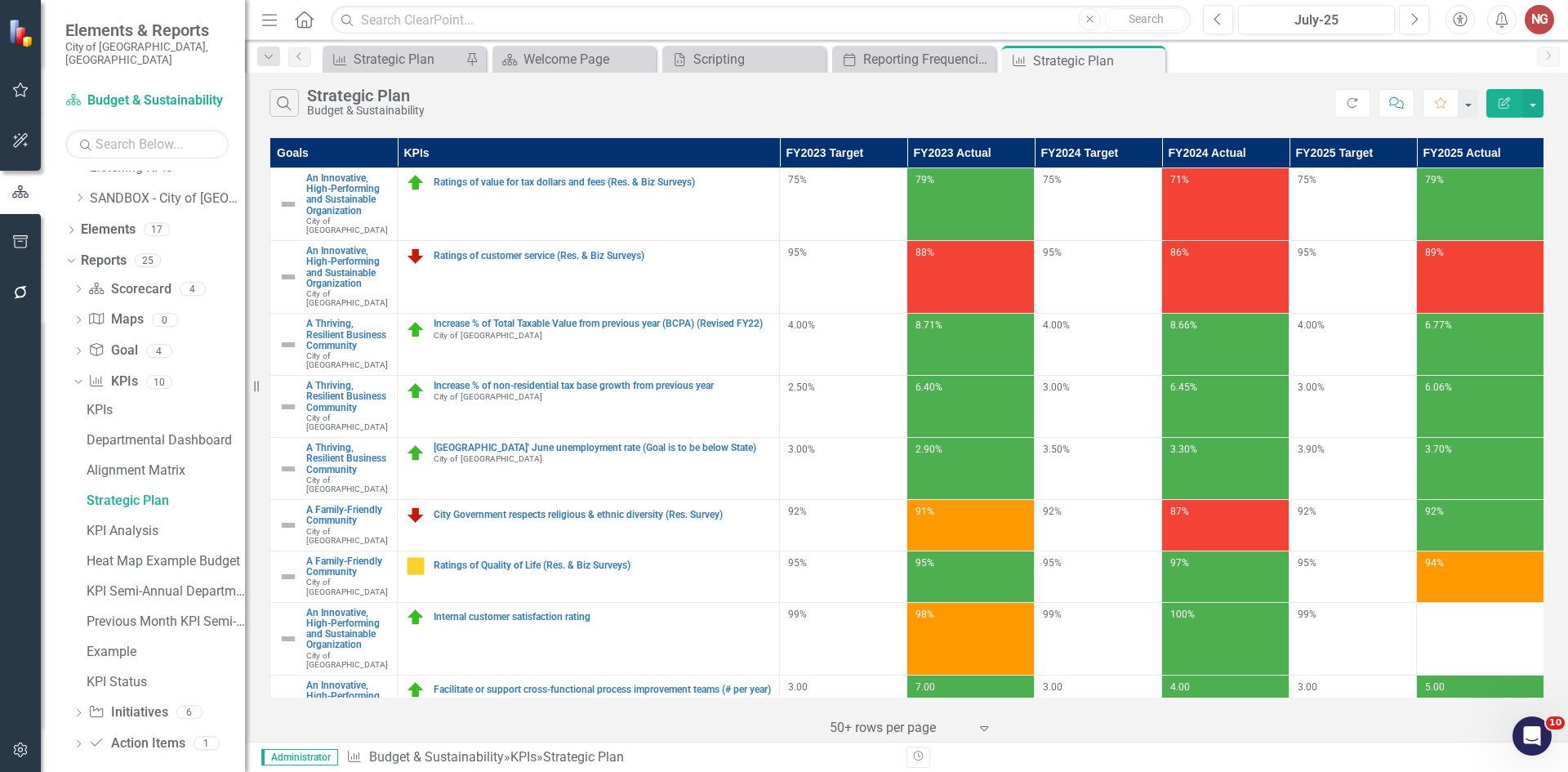
click at [75, 710] on icon "Dropdown" at bounding box center [78, 715] width 11 height 9
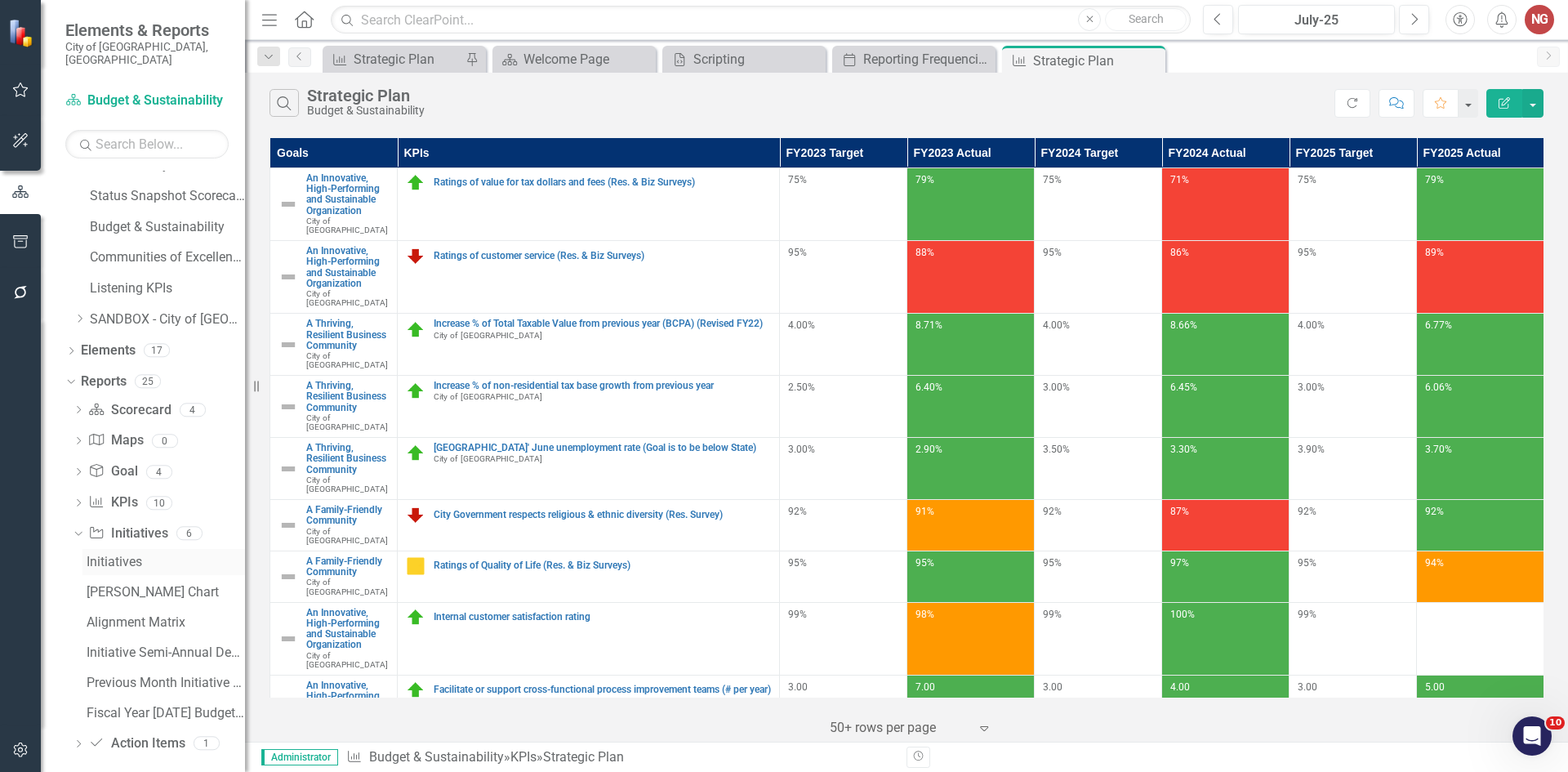
click at [114, 554] on div "Initiatives" at bounding box center [166, 562] width 159 height 15
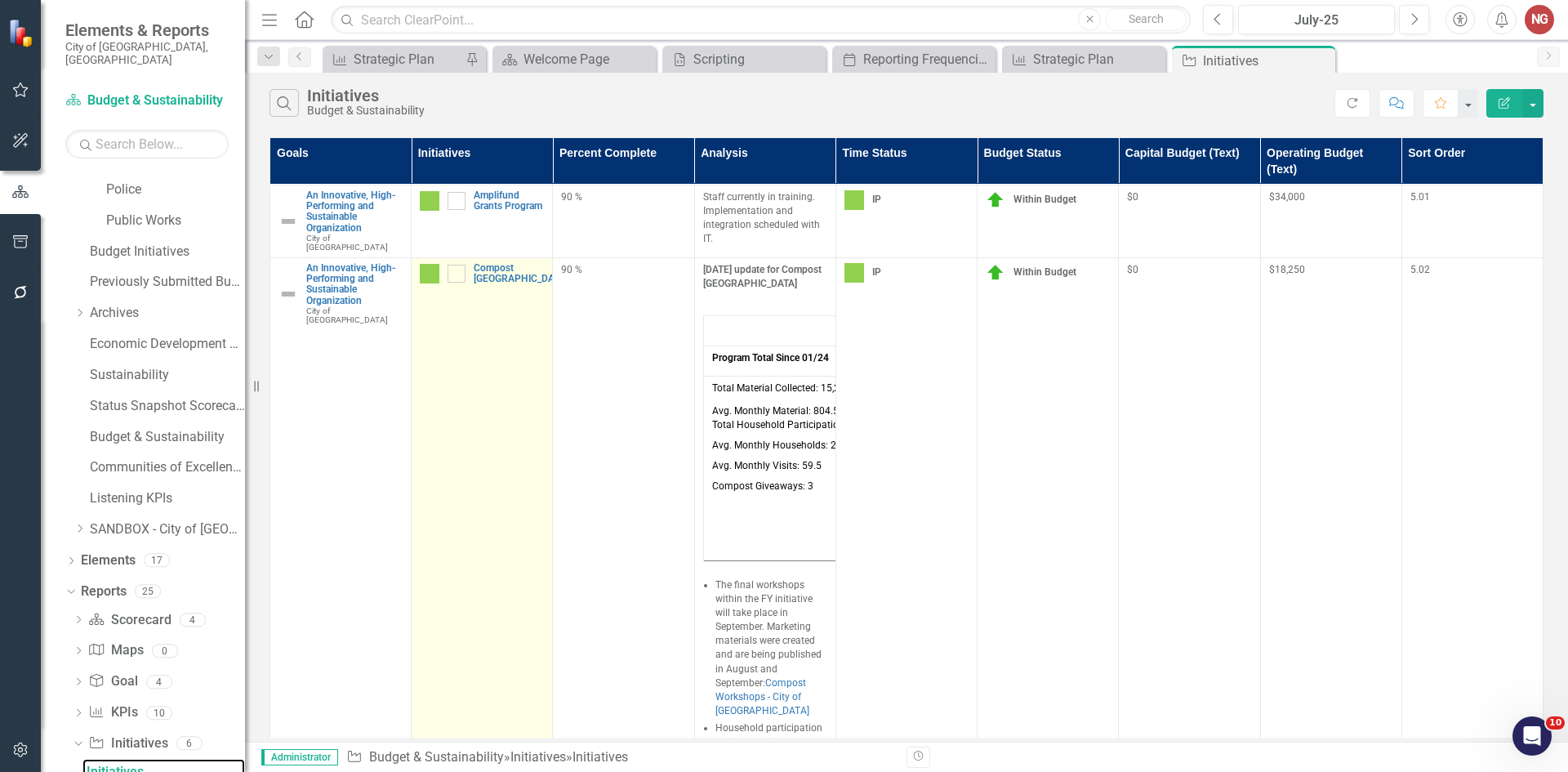
scroll to position [443, 0]
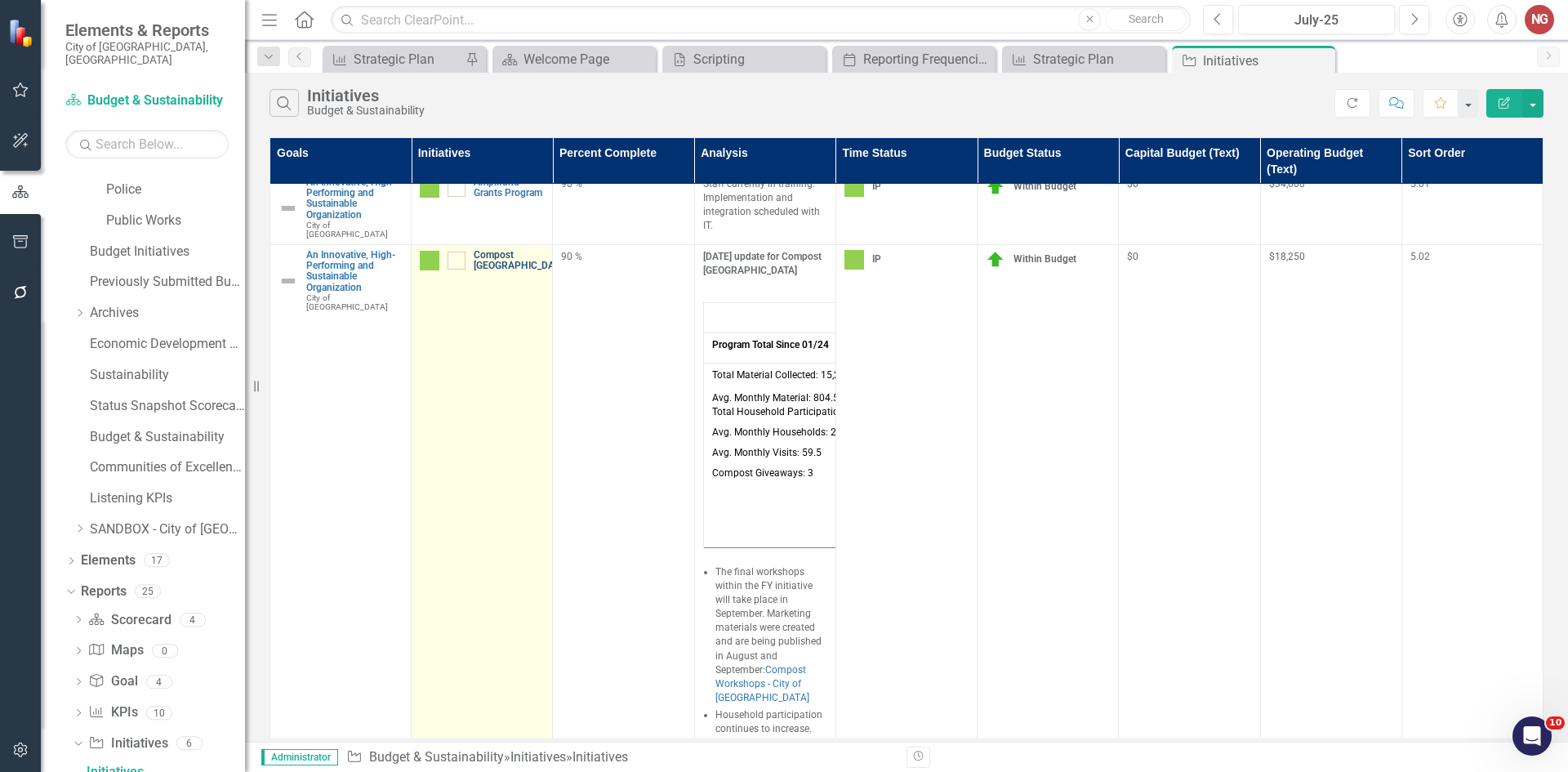
click at [495, 250] on link "Compost [GEOGRAPHIC_DATA]" at bounding box center [521, 260] width 94 height 21
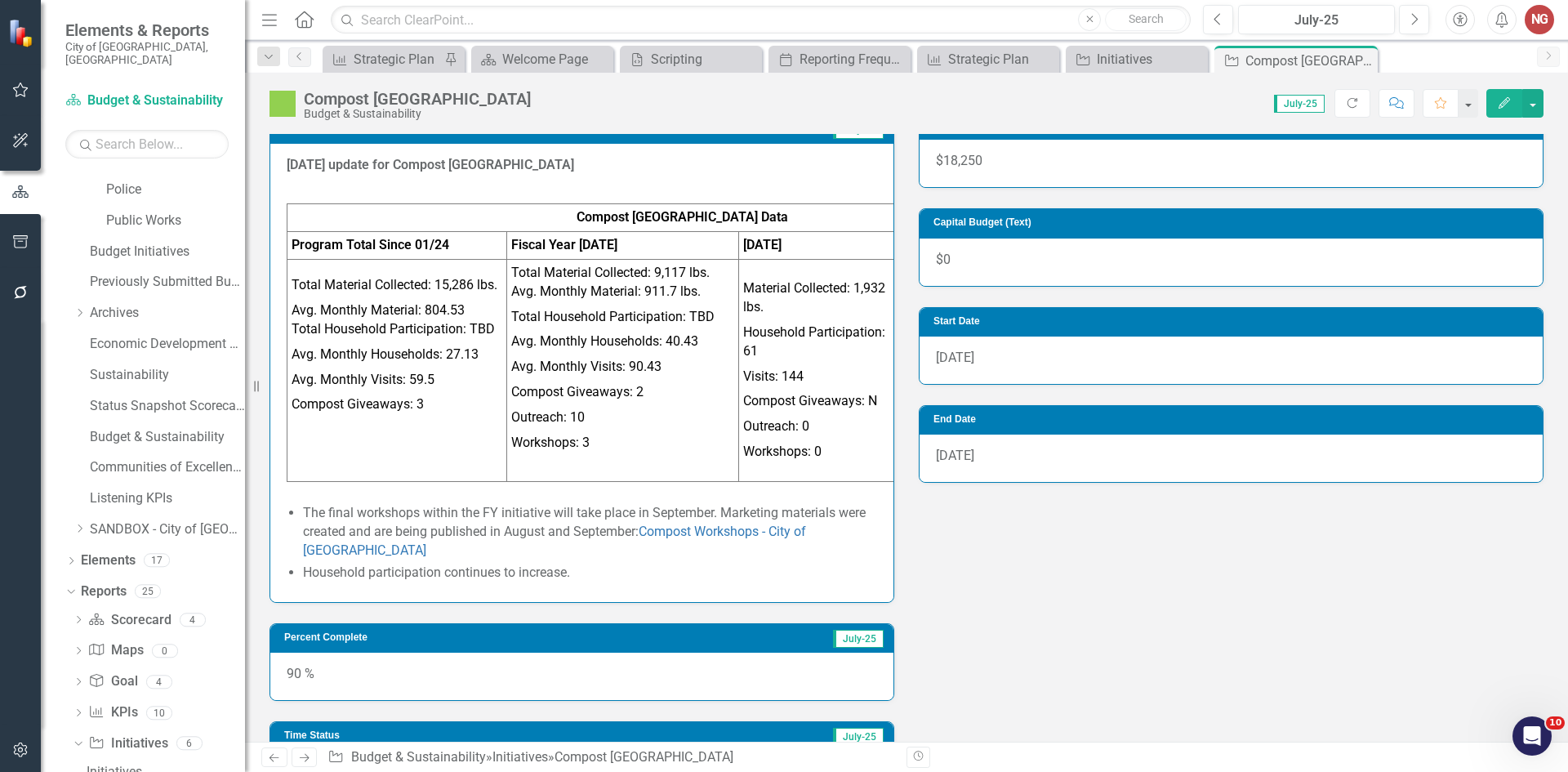
scroll to position [245, 0]
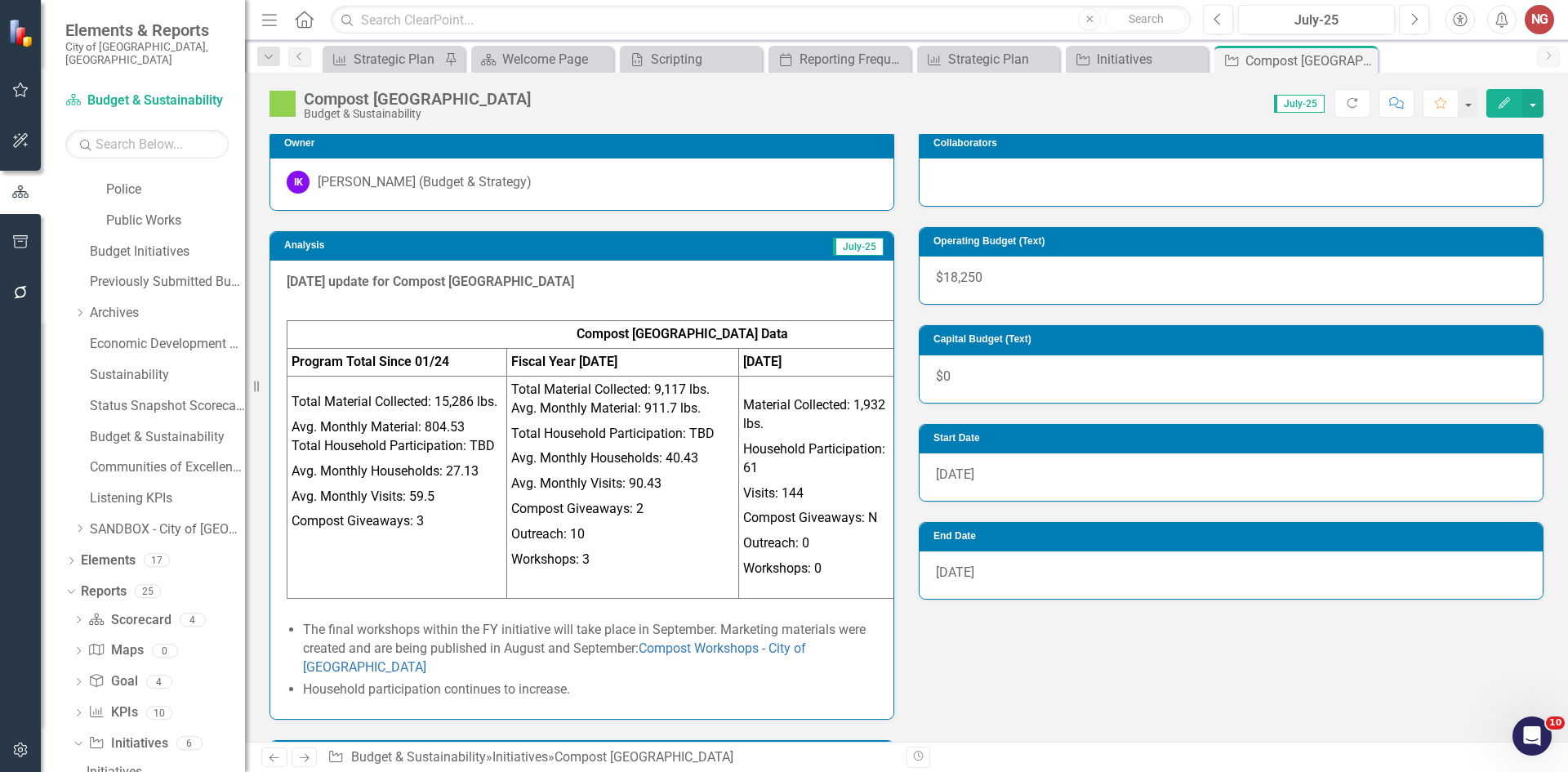
click at [643, 512] on p "Compost Giveaways: 2" at bounding box center [623, 509] width 224 height 25
click at [641, 512] on p "Compost Giveaways: 2" at bounding box center [623, 509] width 224 height 25
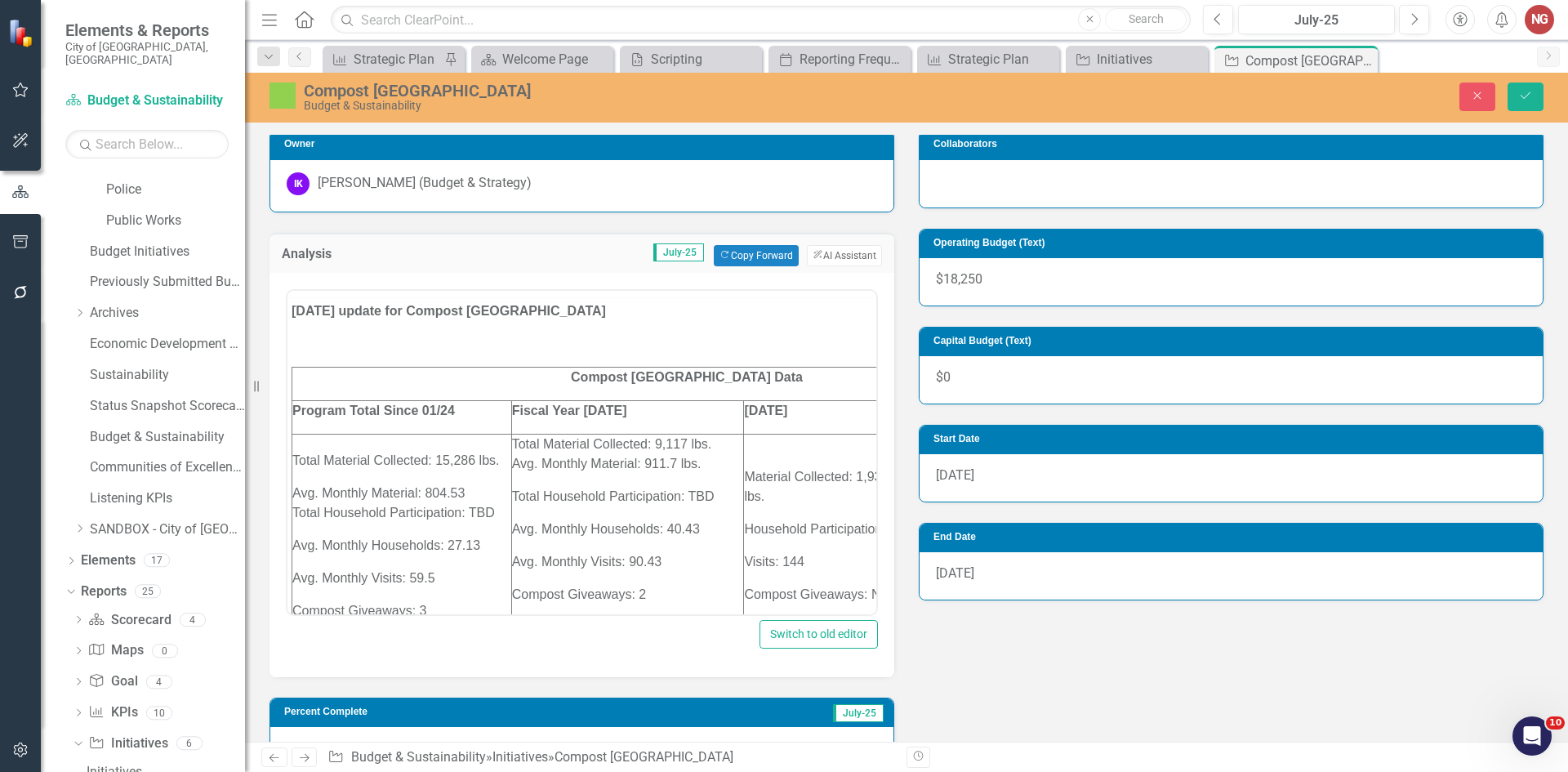
scroll to position [0, 0]
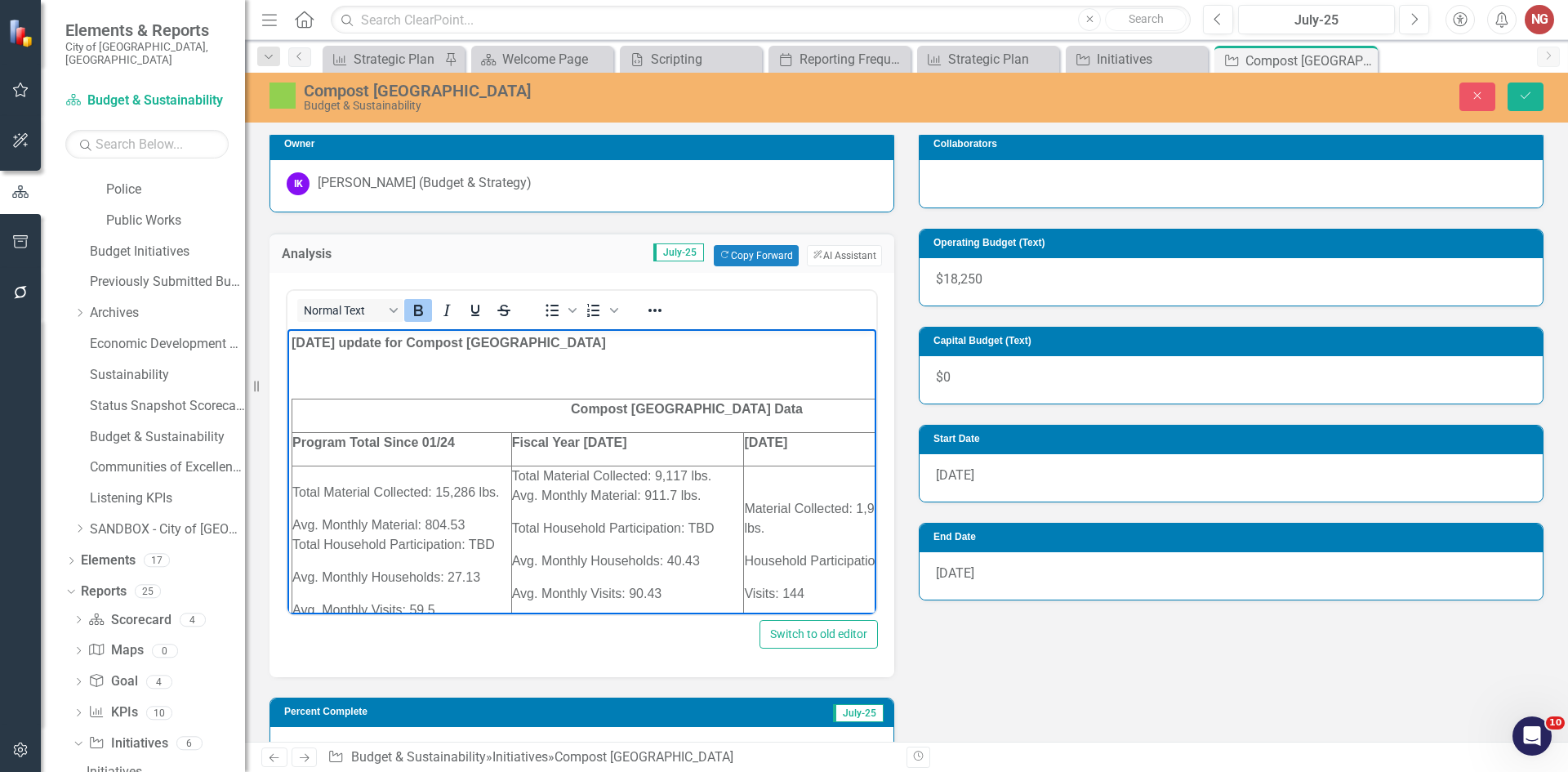
click at [499, 446] on p "Program Total Since 01/24" at bounding box center [401, 442] width 218 height 19
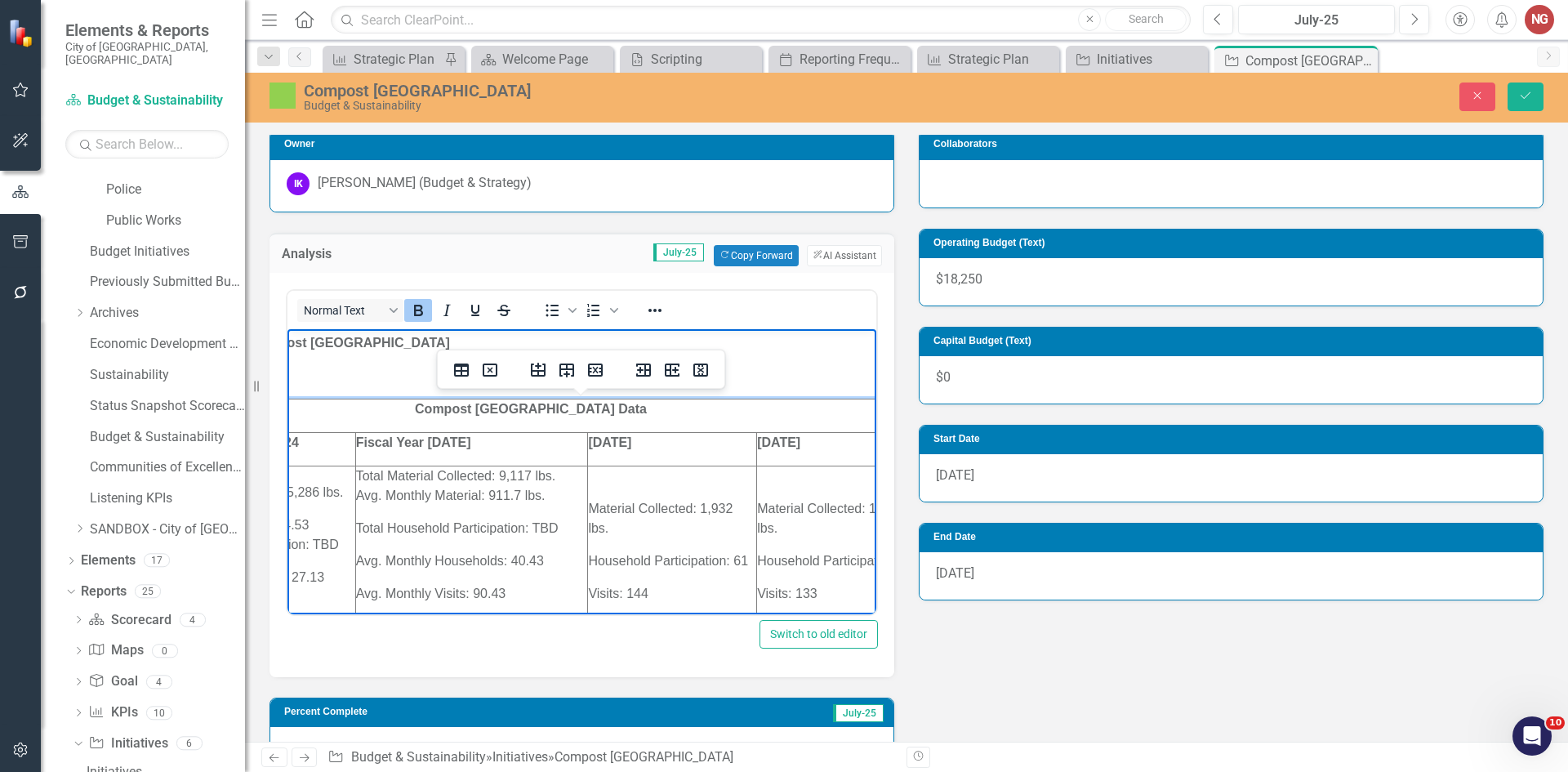
scroll to position [0, 228]
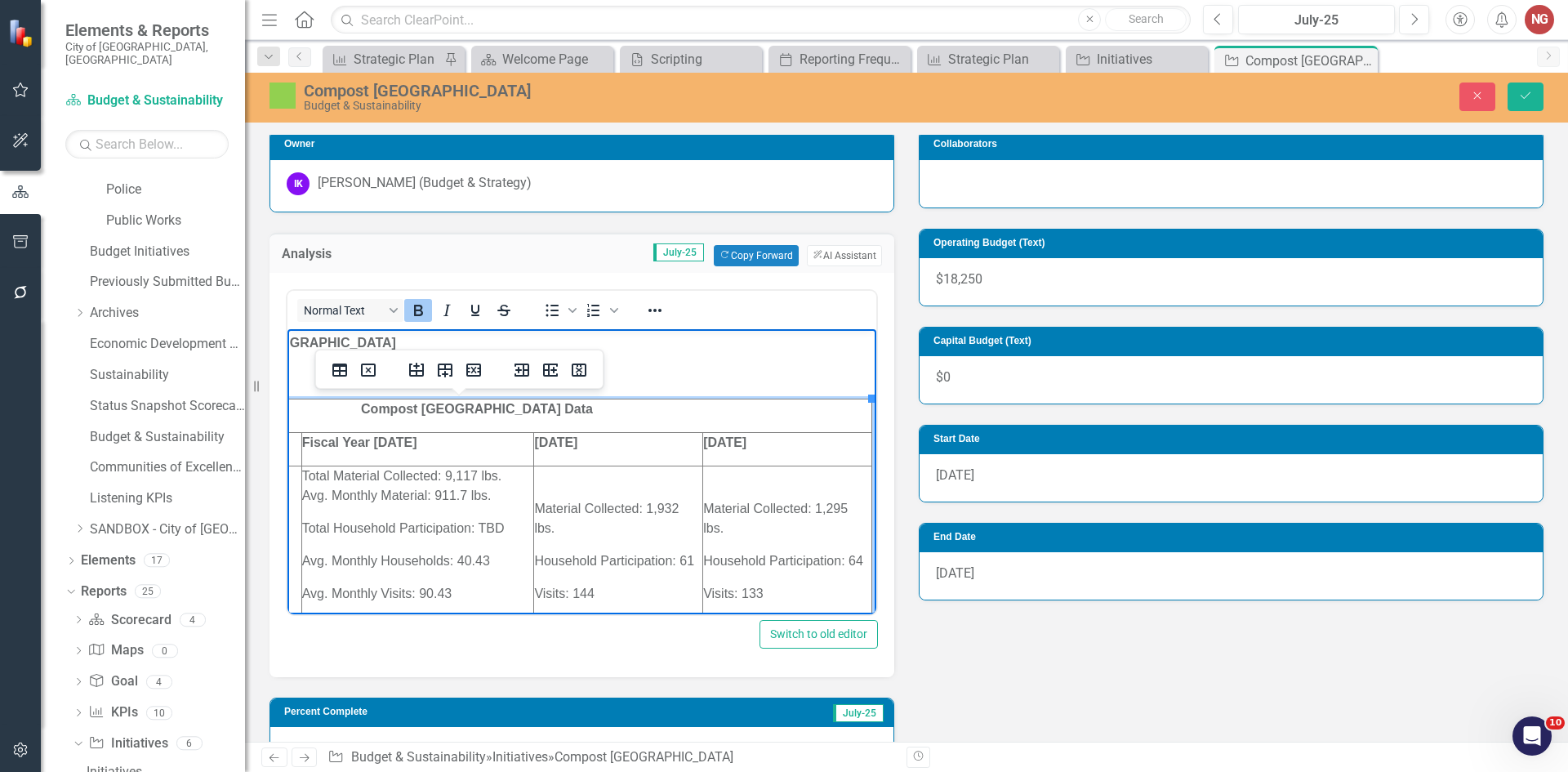
drag, startPoint x: 584, startPoint y: 605, endPoint x: 1160, endPoint y: 922, distance: 657.5
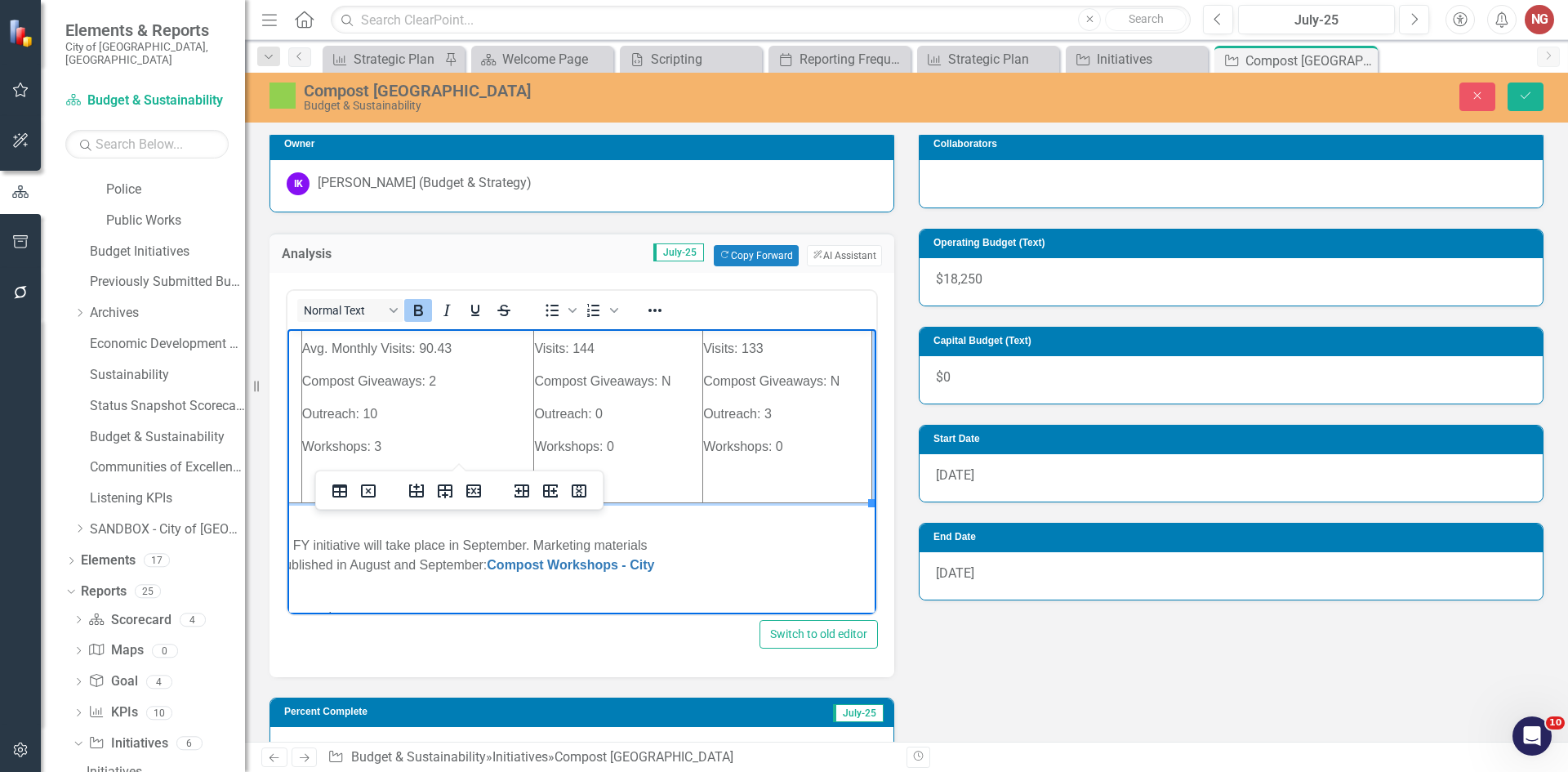
scroll to position [206, 228]
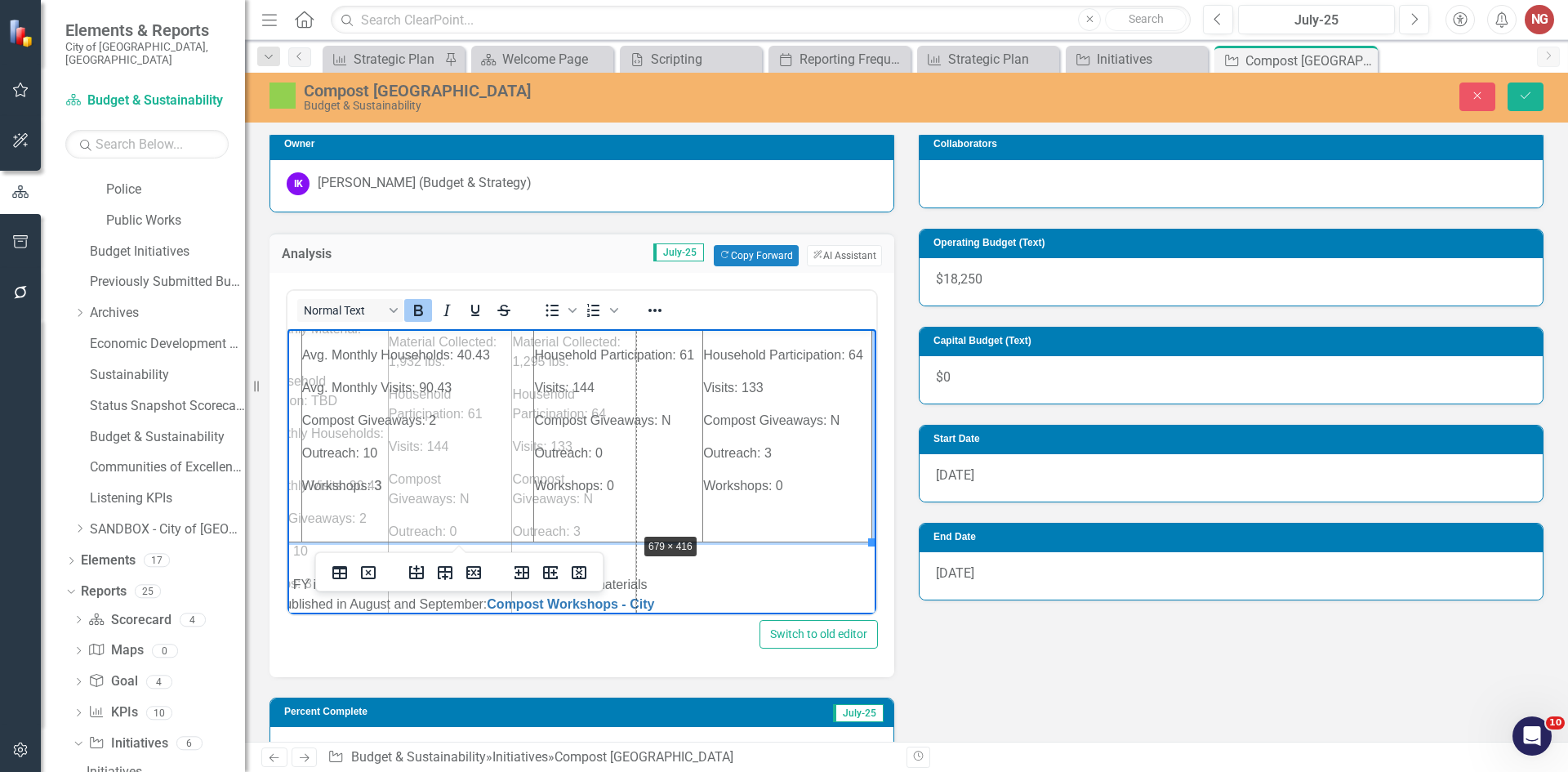
drag, startPoint x: 857, startPoint y: 543, endPoint x: 621, endPoint y: 533, distance: 236.2
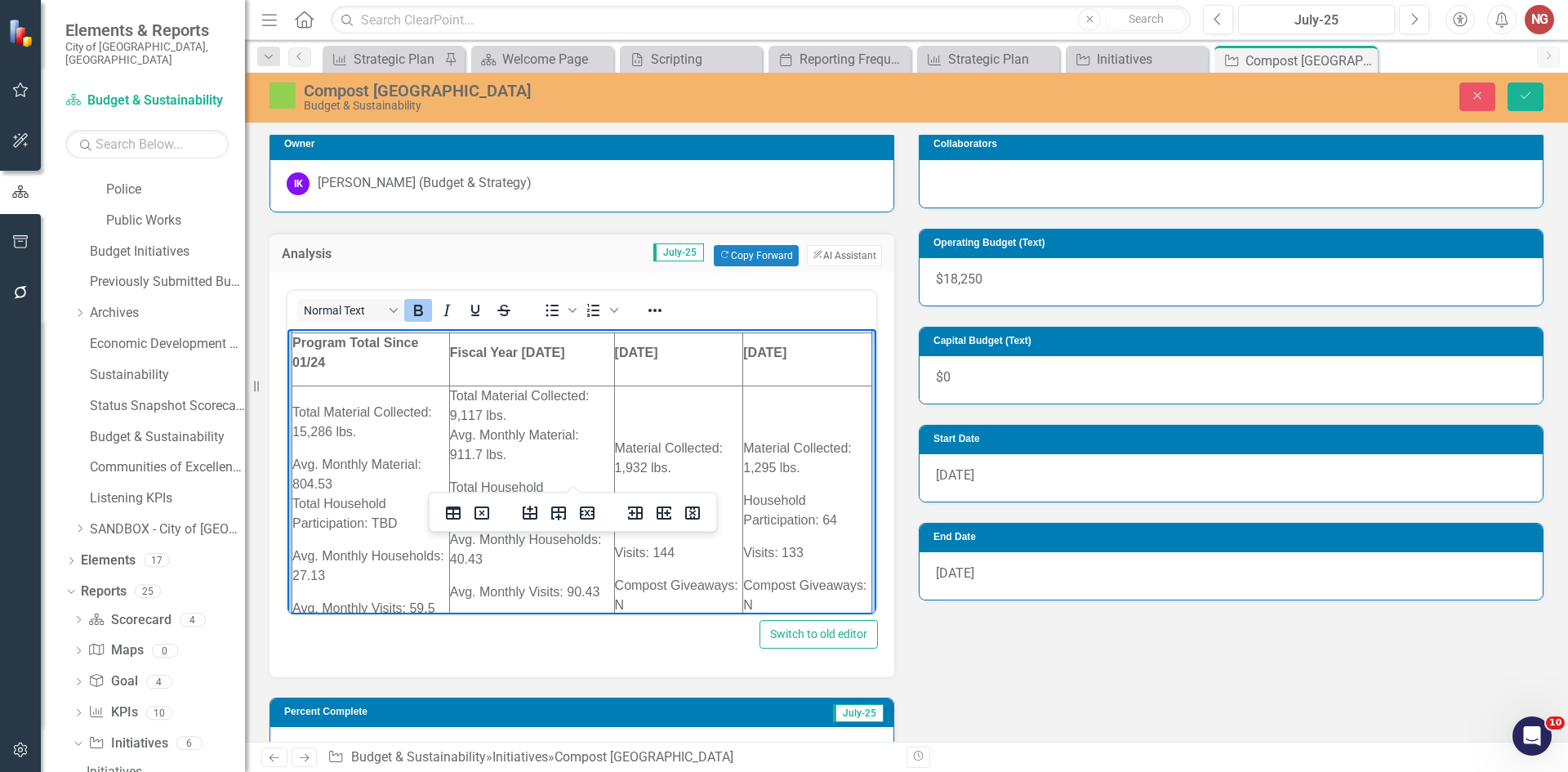
scroll to position [0, 0]
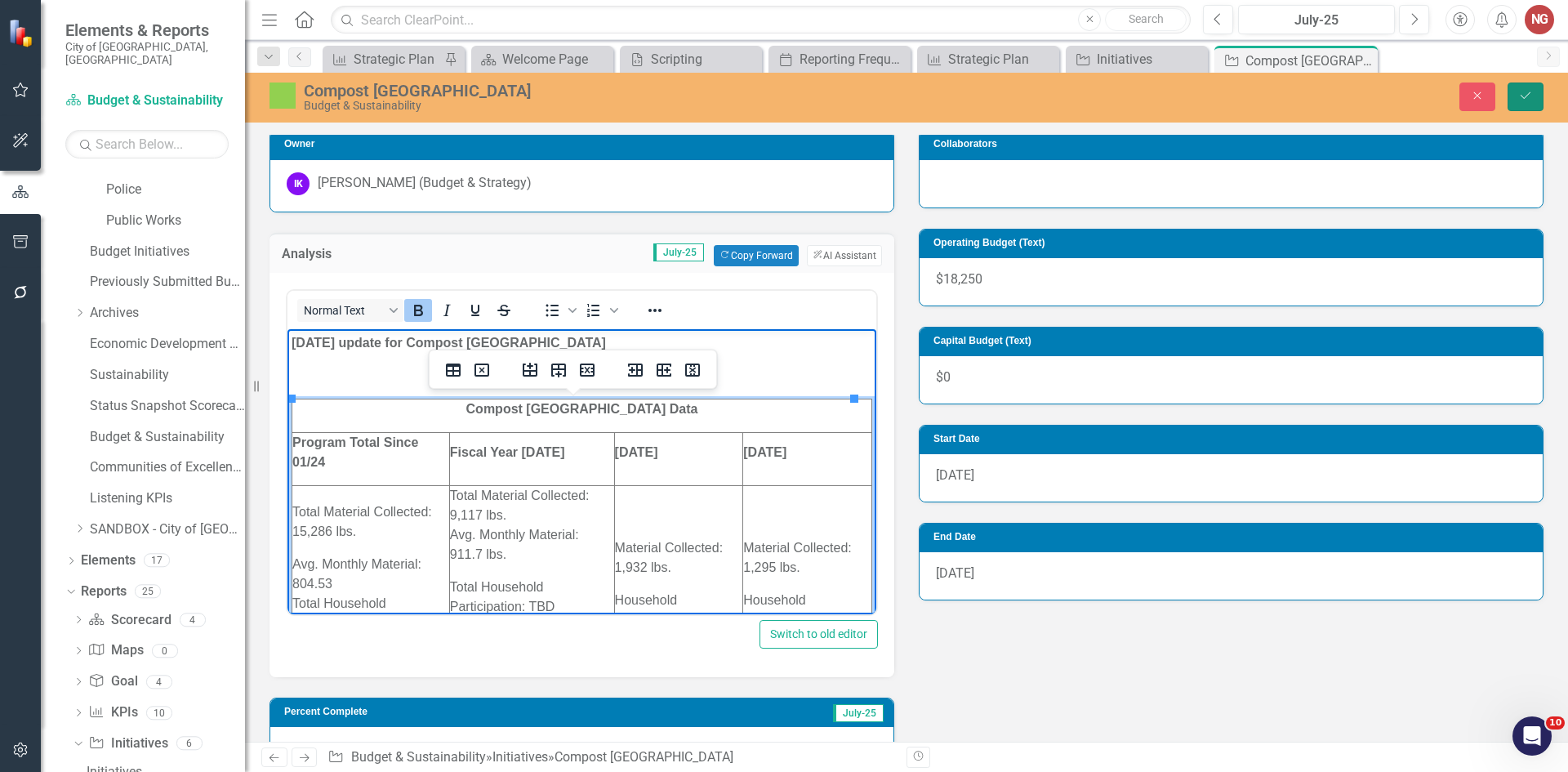
click at [1517, 85] on button "Save" at bounding box center [1525, 96] width 36 height 29
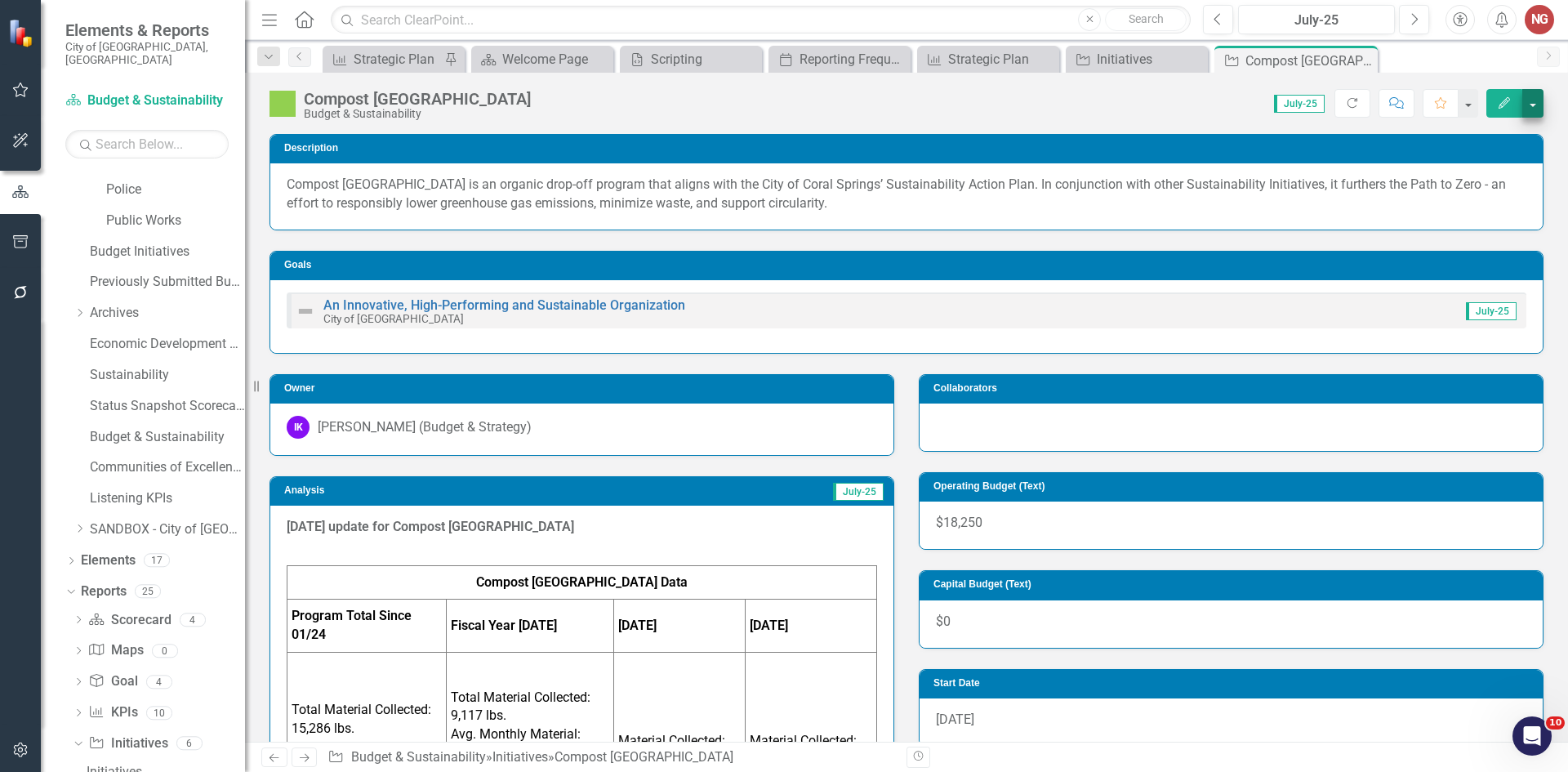
click at [1546, 103] on div "Compost Coral Springs Budget & Sustainability Score: 0.00 July-25 Completed Ref…" at bounding box center [906, 97] width 1323 height 49
click at [1541, 104] on button "button" at bounding box center [1532, 103] width 21 height 29
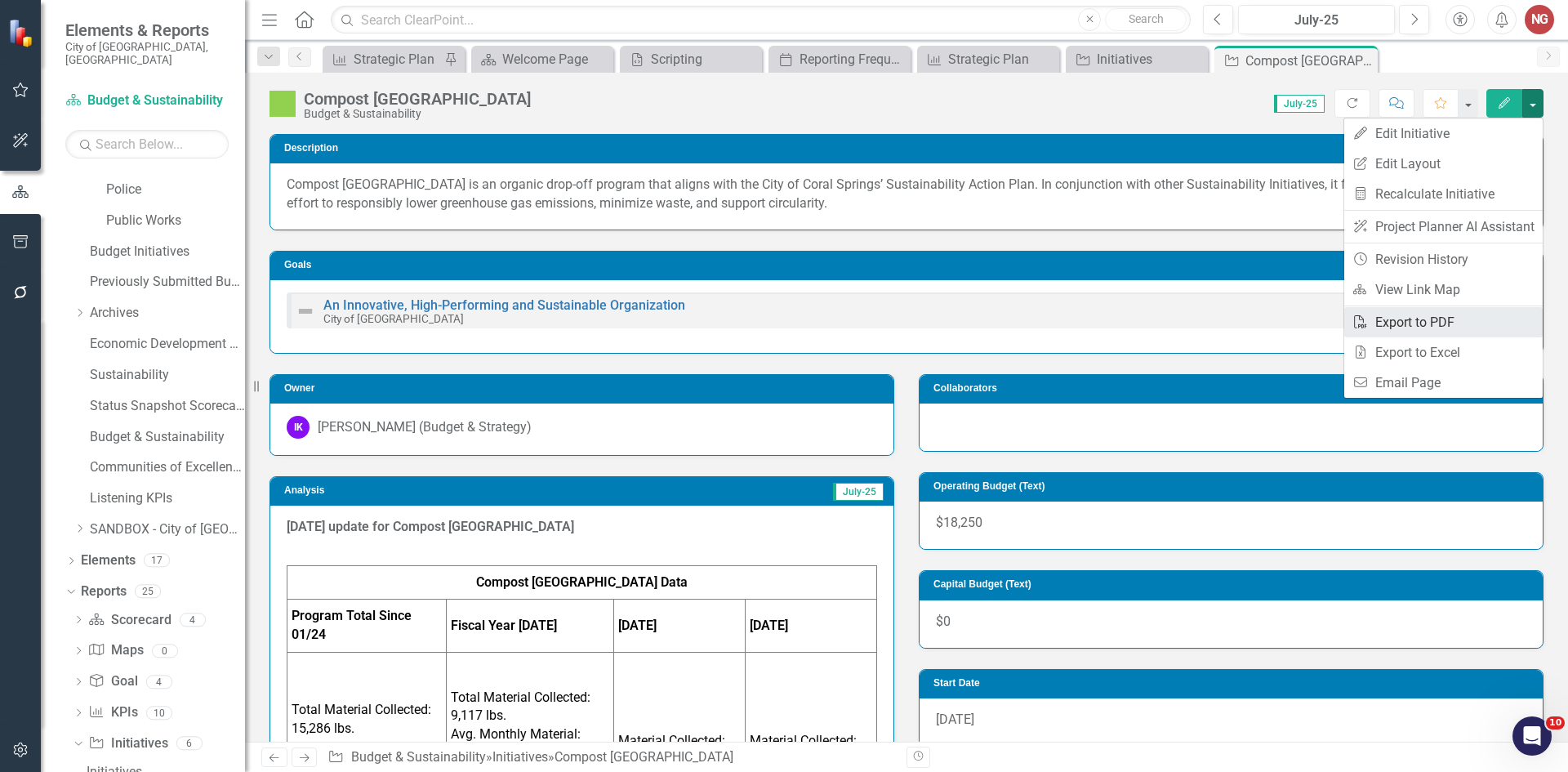
click at [1372, 323] on link "PDF Export to PDF" at bounding box center [1443, 322] width 198 height 30
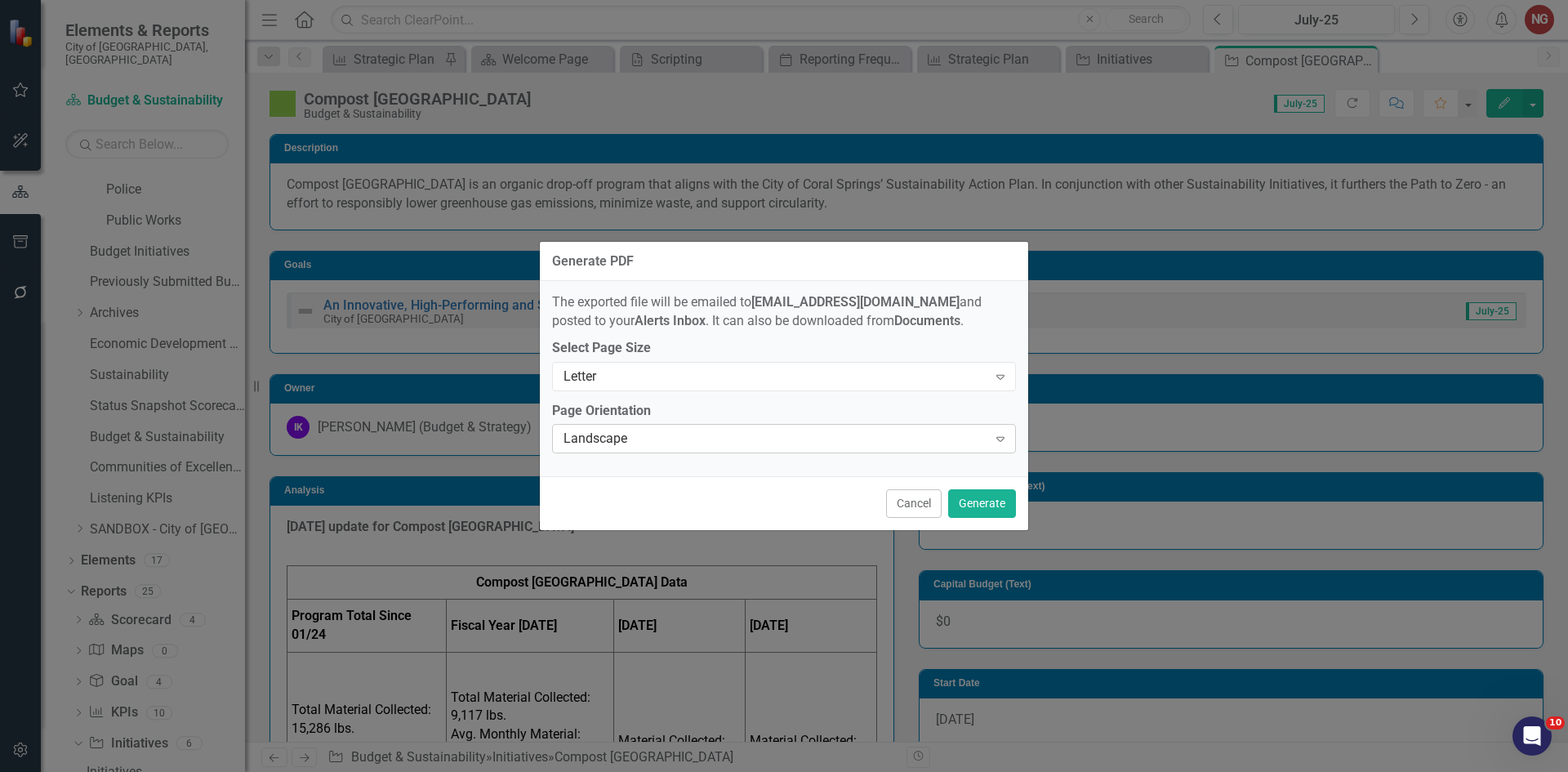
click at [698, 437] on div "Landscape" at bounding box center [775, 439] width 424 height 18
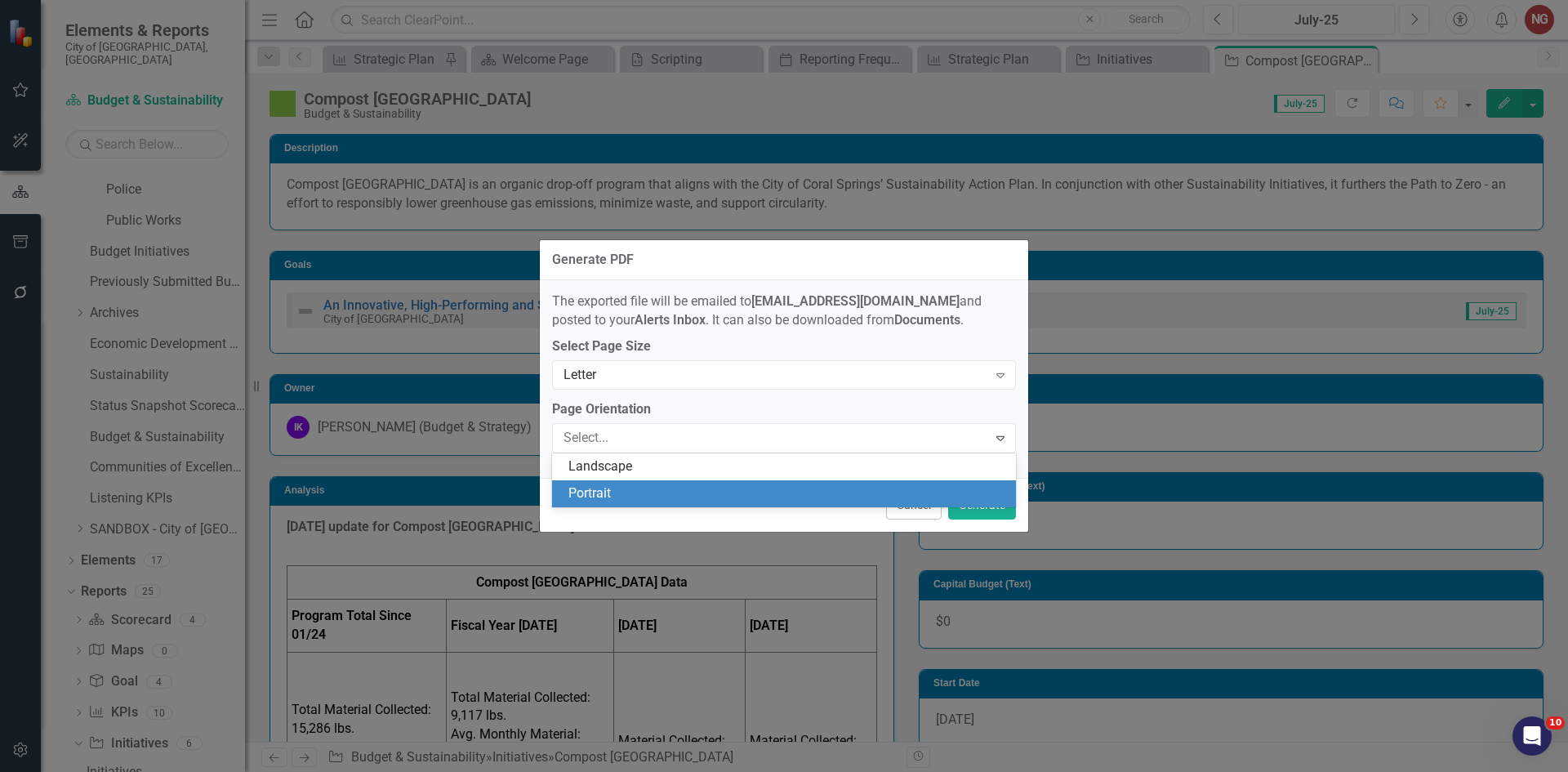
click at [631, 484] on div "Portrait" at bounding box center [787, 493] width 438 height 18
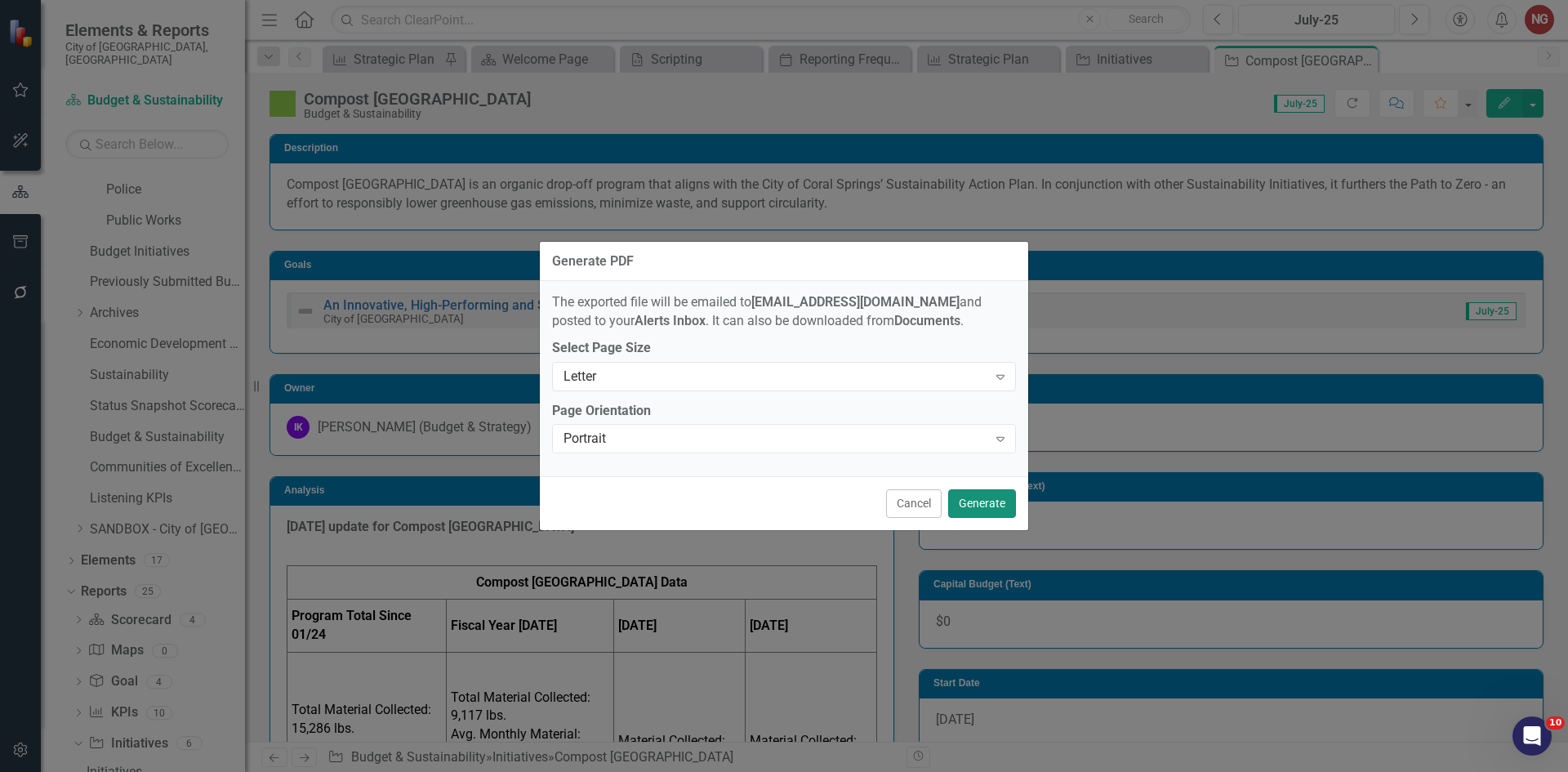
click at [976, 503] on button "Generate" at bounding box center [982, 504] width 68 height 29
